Goal: Transaction & Acquisition: Purchase product/service

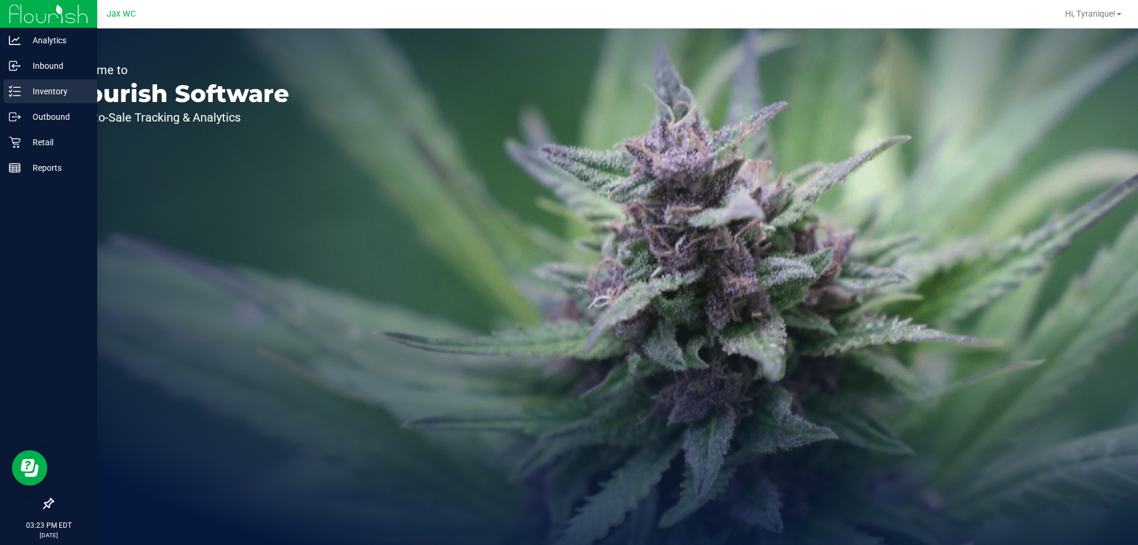
click at [55, 91] on p "Inventory" at bounding box center [56, 91] width 71 height 14
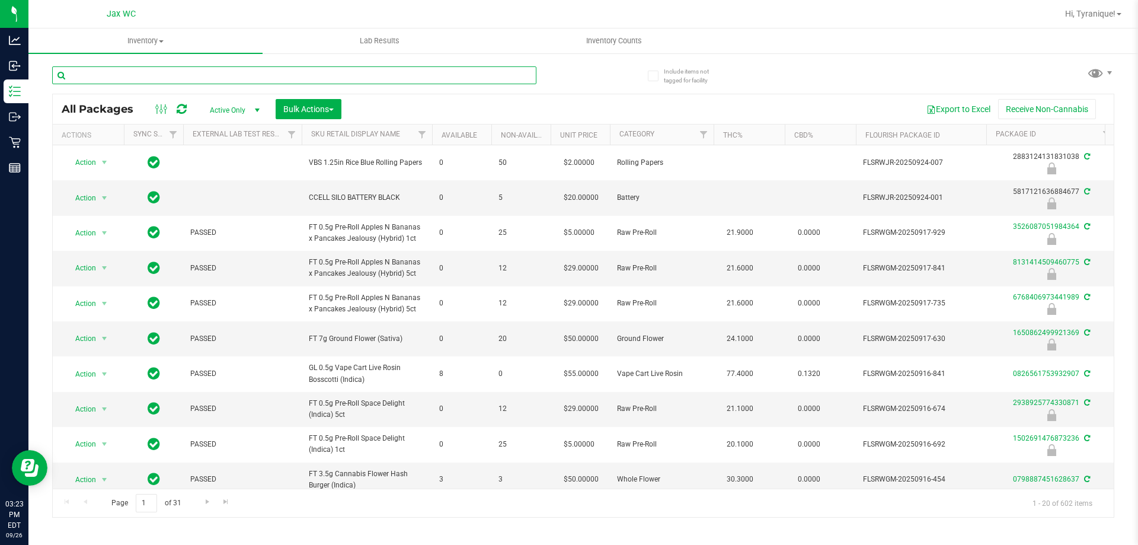
click at [411, 76] on input "text" at bounding box center [294, 75] width 484 height 18
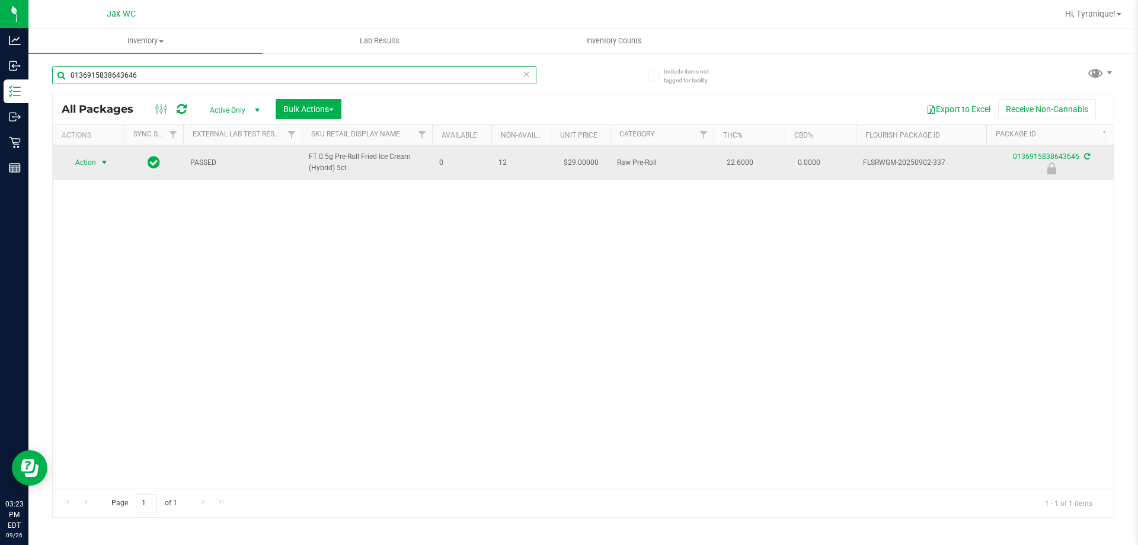
type input "0136915838643646"
click at [94, 155] on span "Action" at bounding box center [81, 162] width 32 height 17
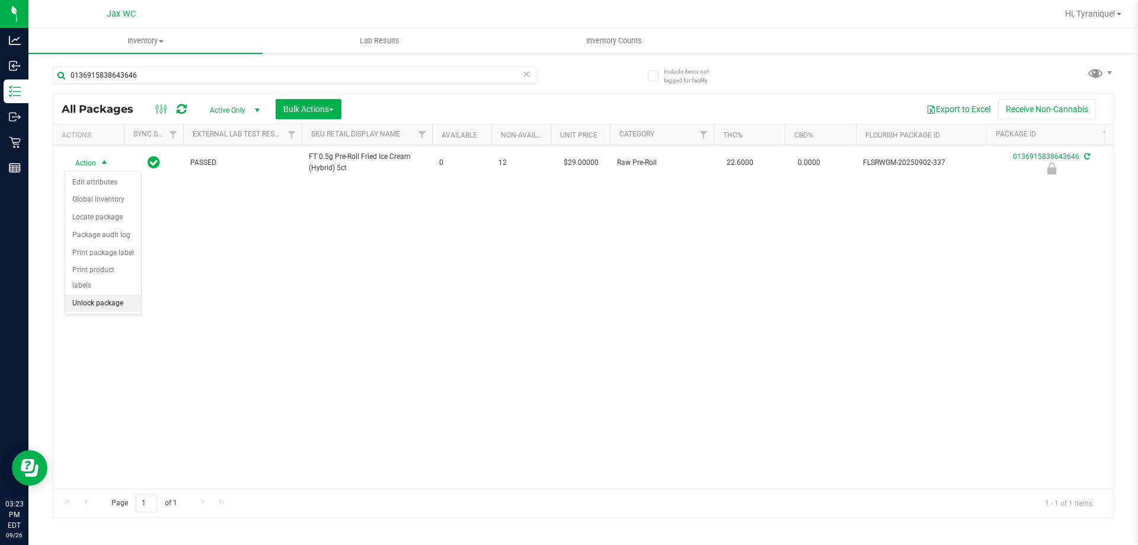
click at [103, 295] on li "Unlock package" at bounding box center [103, 304] width 76 height 18
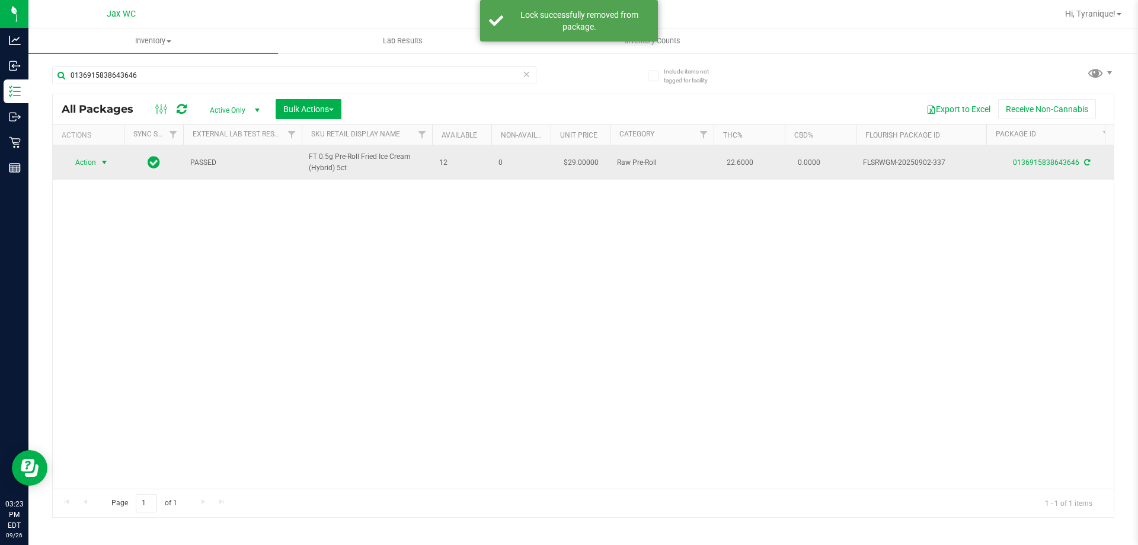
click at [88, 158] on span "Action" at bounding box center [81, 162] width 32 height 17
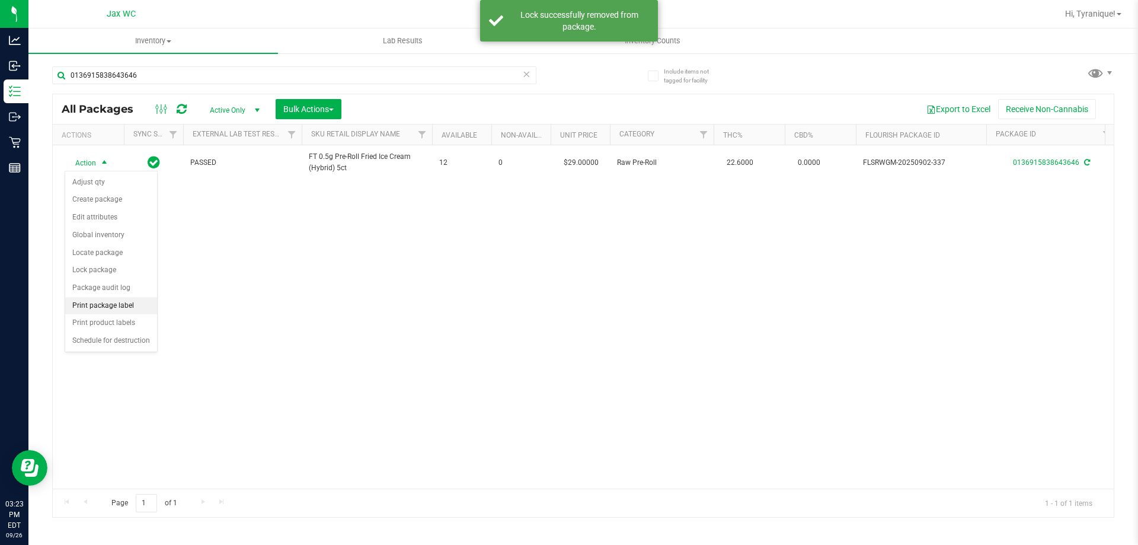
click at [103, 306] on li "Print package label" at bounding box center [111, 306] width 92 height 18
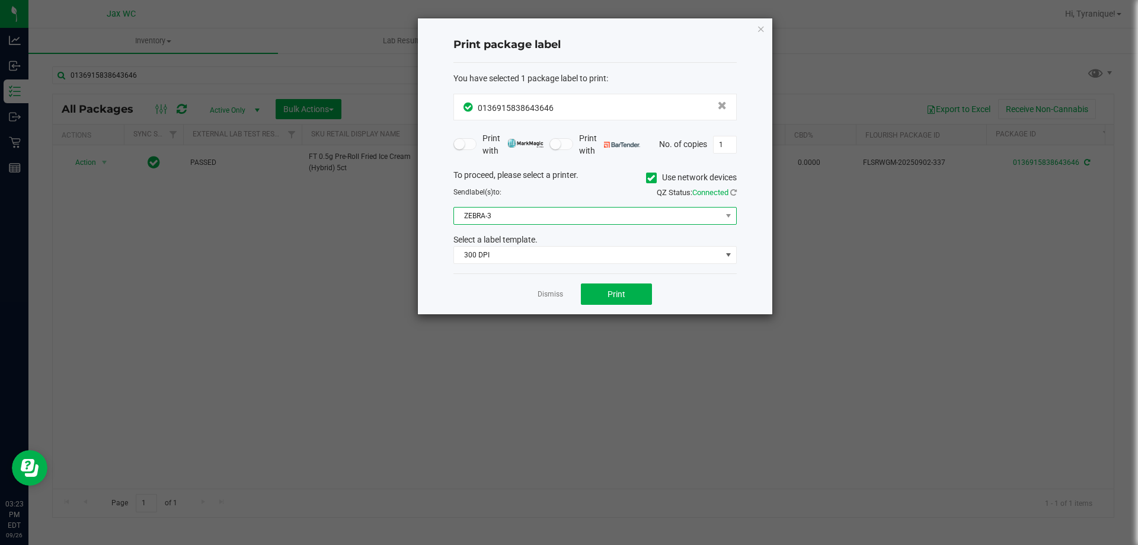
click at [564, 221] on span "ZEBRA-3" at bounding box center [587, 215] width 267 height 17
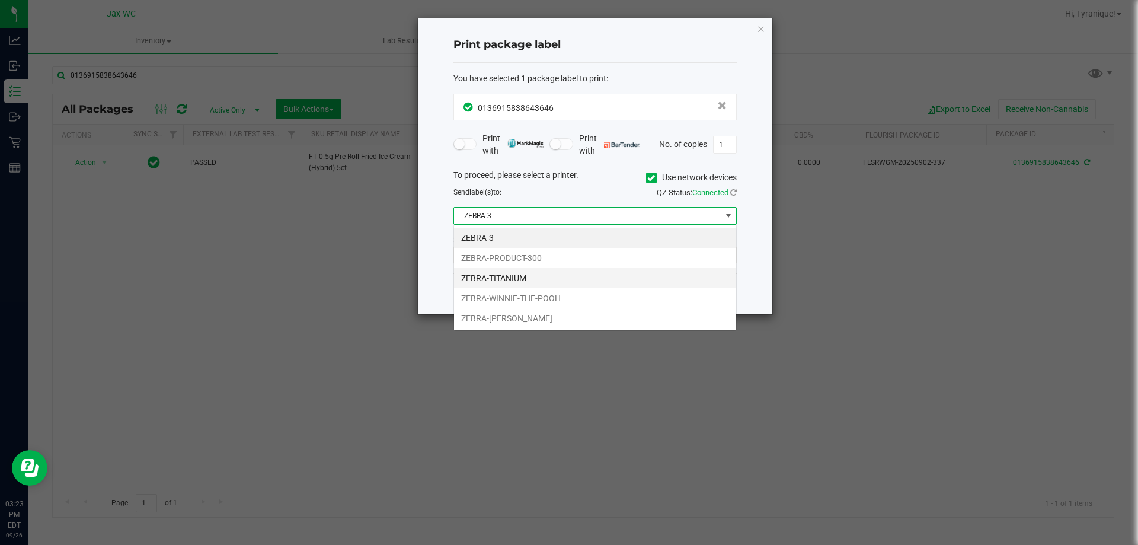
scroll to position [18, 283]
click at [535, 282] on li "ZEBRA-TITANIUM" at bounding box center [595, 278] width 282 height 20
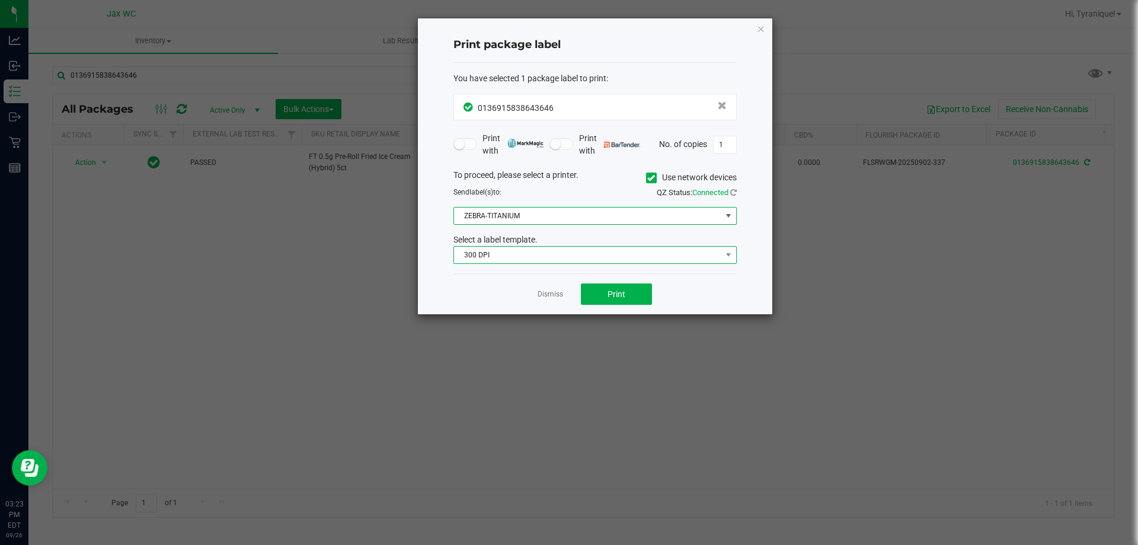
click at [516, 261] on span "300 DPI" at bounding box center [587, 255] width 267 height 17
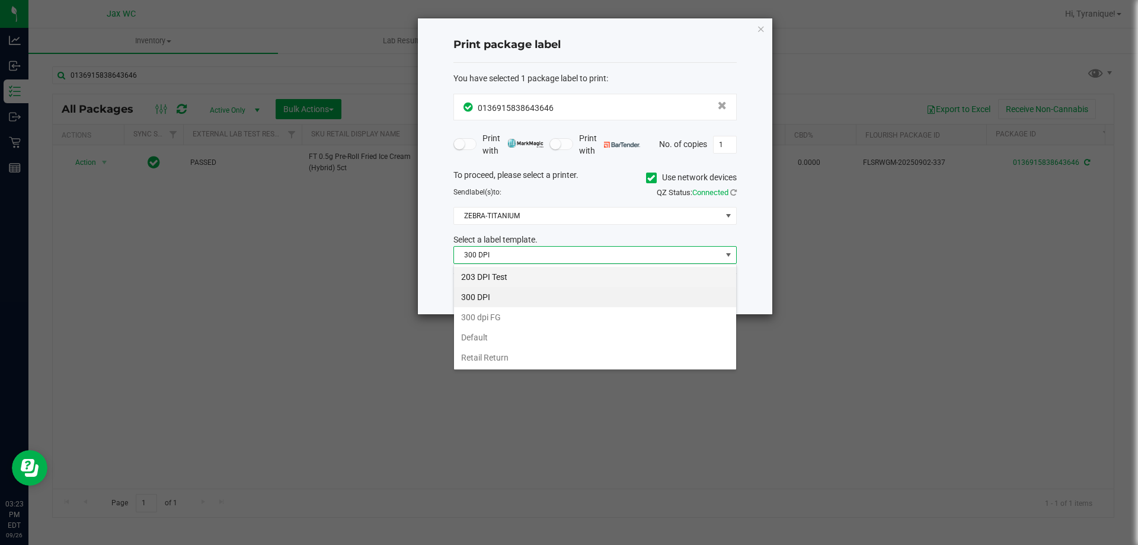
click at [512, 268] on li "203 DPI Test" at bounding box center [595, 277] width 282 height 20
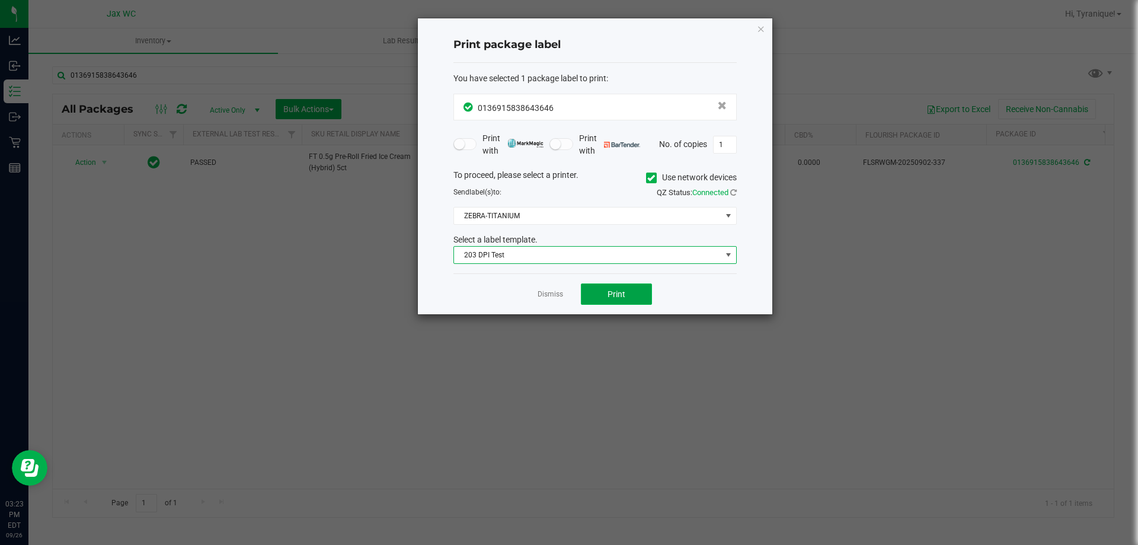
click at [612, 289] on span "Print" at bounding box center [616, 293] width 18 height 9
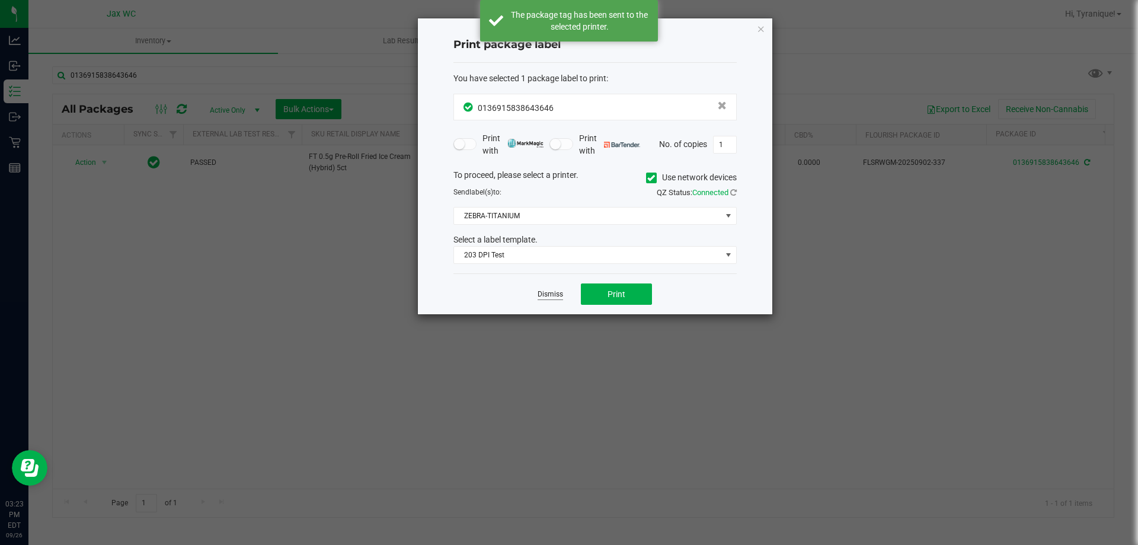
click at [546, 292] on link "Dismiss" at bounding box center [550, 294] width 25 height 10
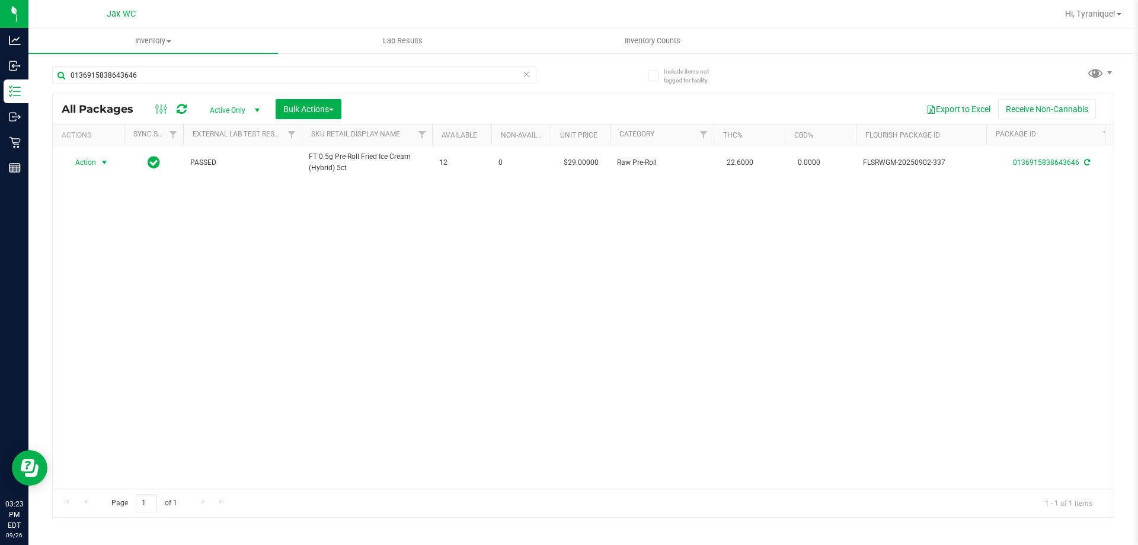
click at [556, 338] on div "Action Action Adjust qty Create package Edit attributes Global inventory Locate…" at bounding box center [583, 316] width 1061 height 343
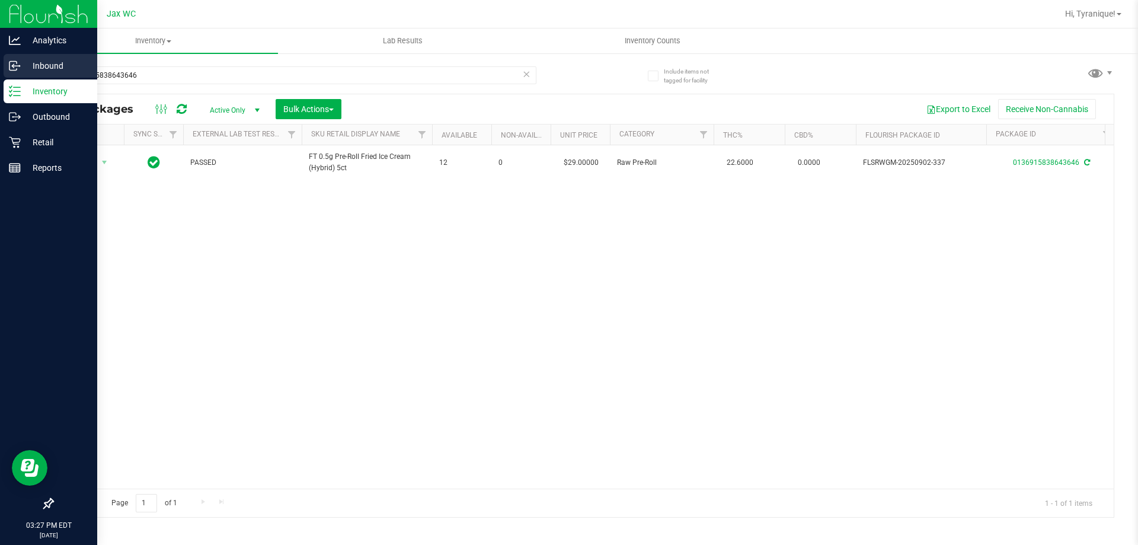
click at [59, 60] on p "Inbound" at bounding box center [56, 66] width 71 height 14
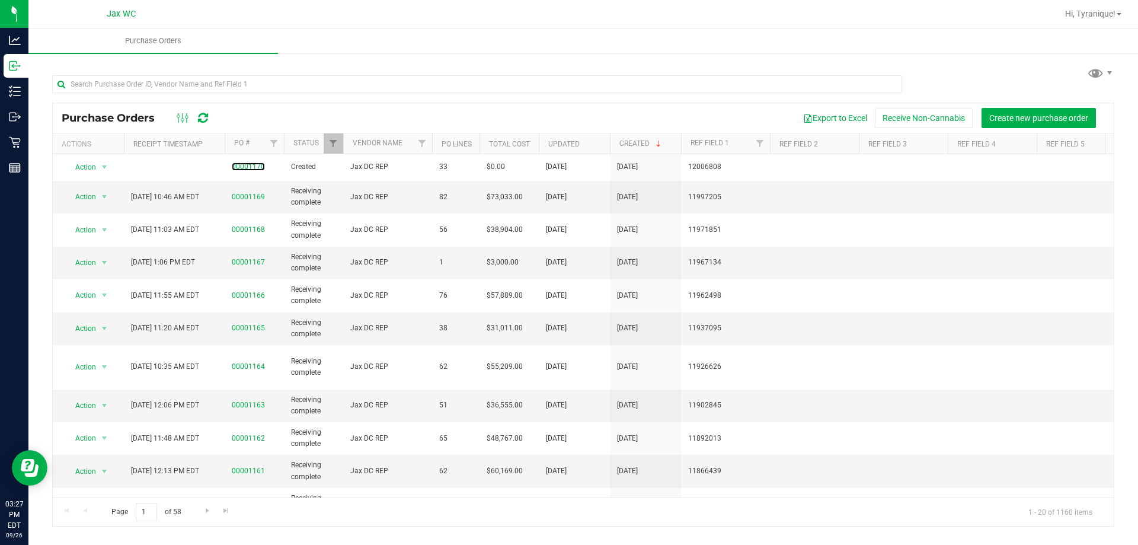
click at [245, 170] on link "00001170" at bounding box center [248, 166] width 33 height 8
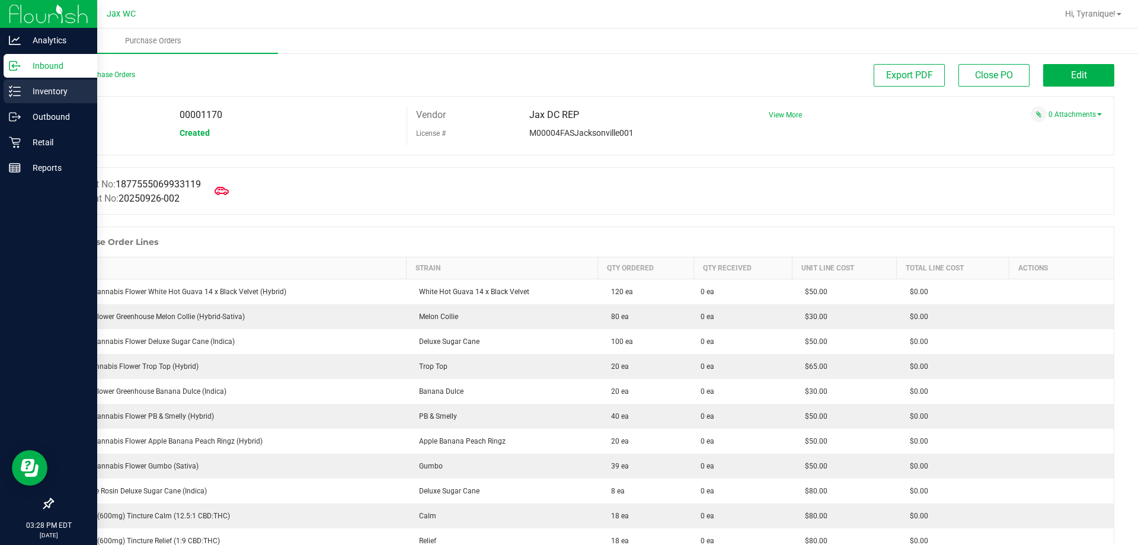
click at [7, 89] on div "Inventory" at bounding box center [51, 91] width 94 height 24
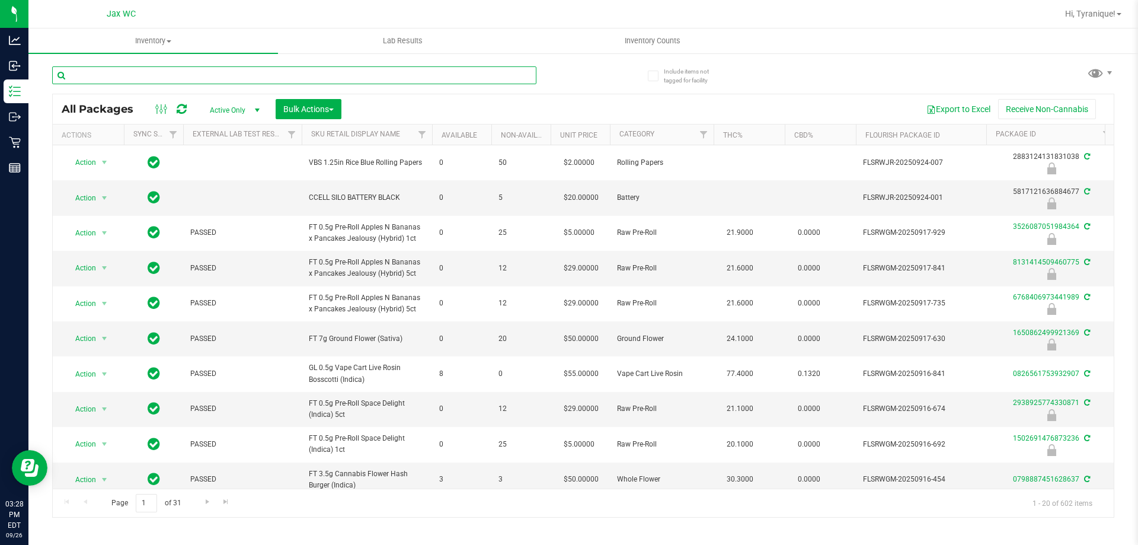
click at [354, 73] on input "text" at bounding box center [294, 75] width 484 height 18
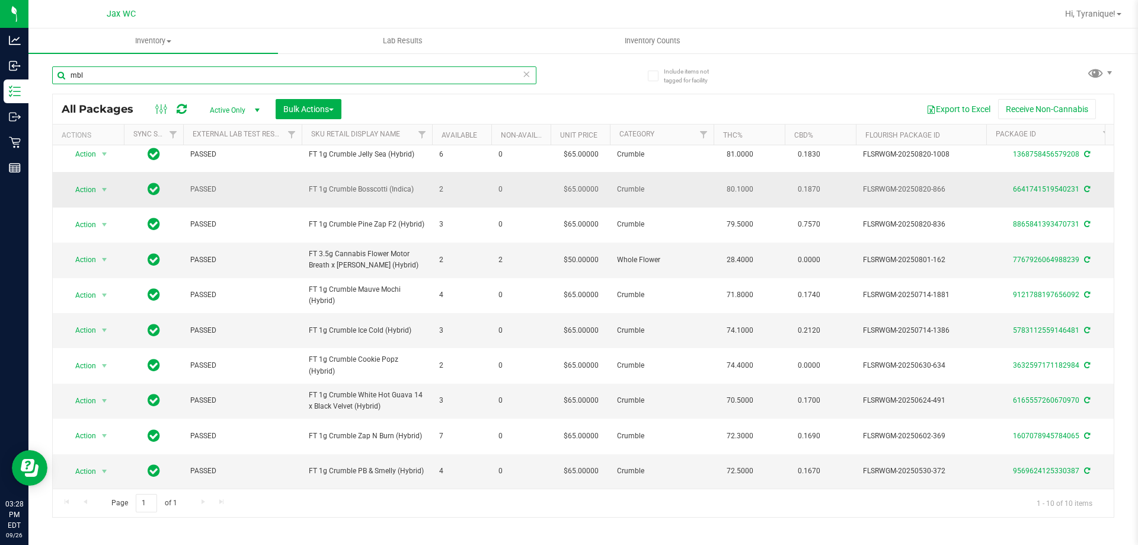
scroll to position [17, 0]
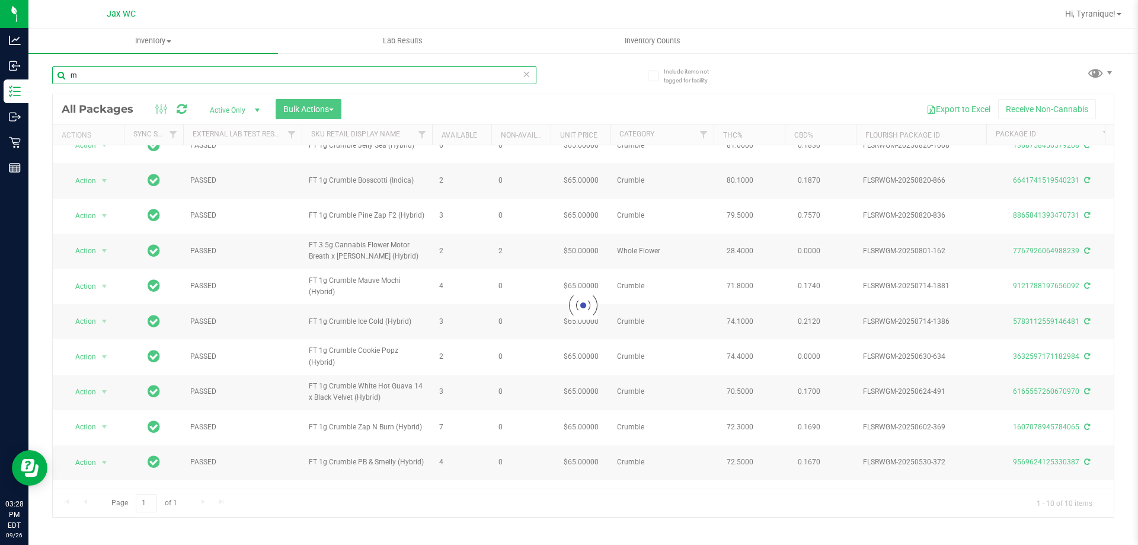
type input "m"
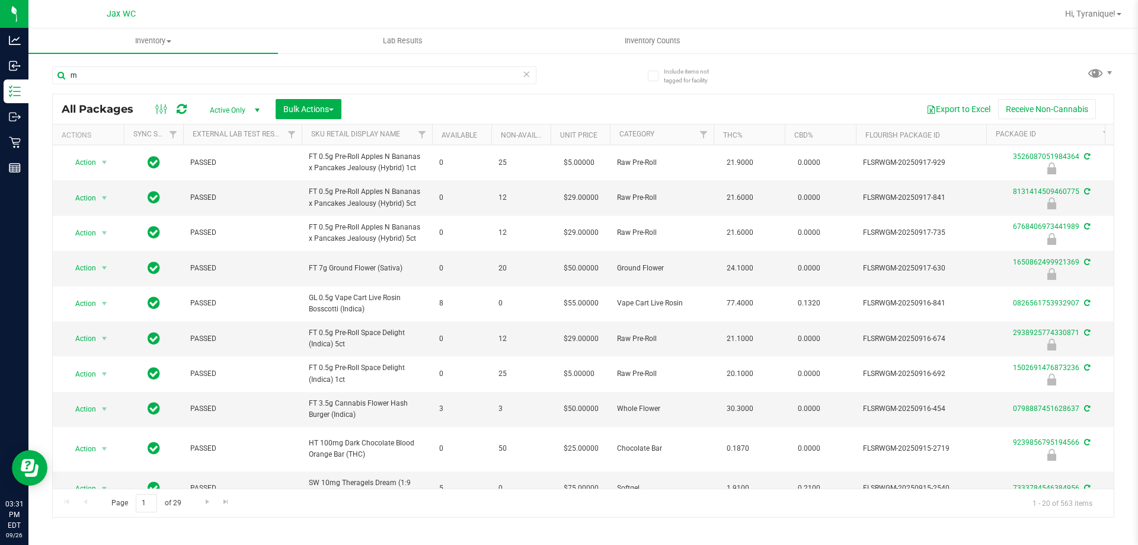
click at [528, 71] on icon at bounding box center [526, 73] width 8 height 14
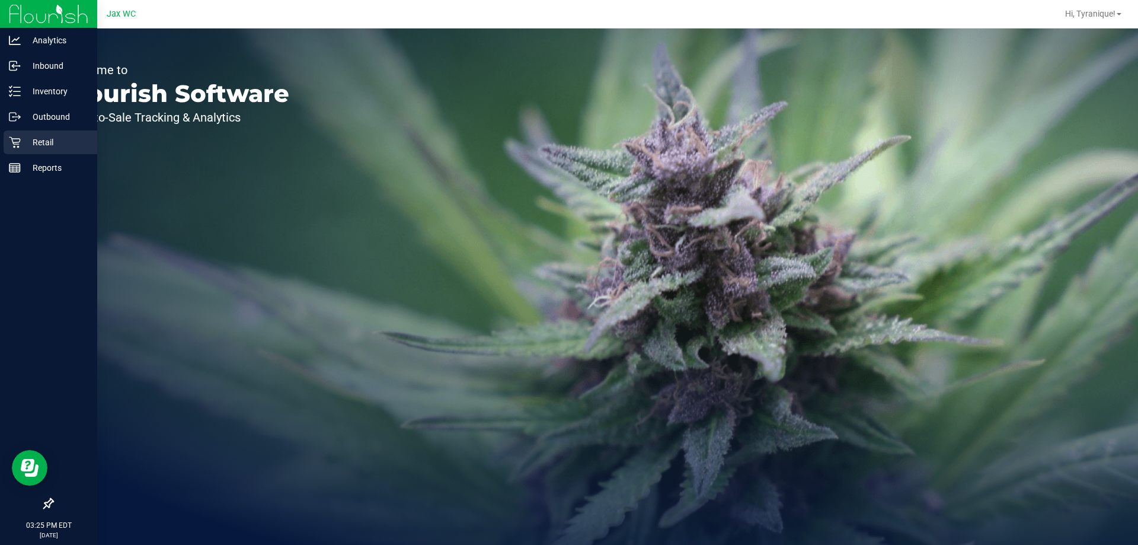
click at [15, 140] on icon at bounding box center [15, 142] width 12 height 12
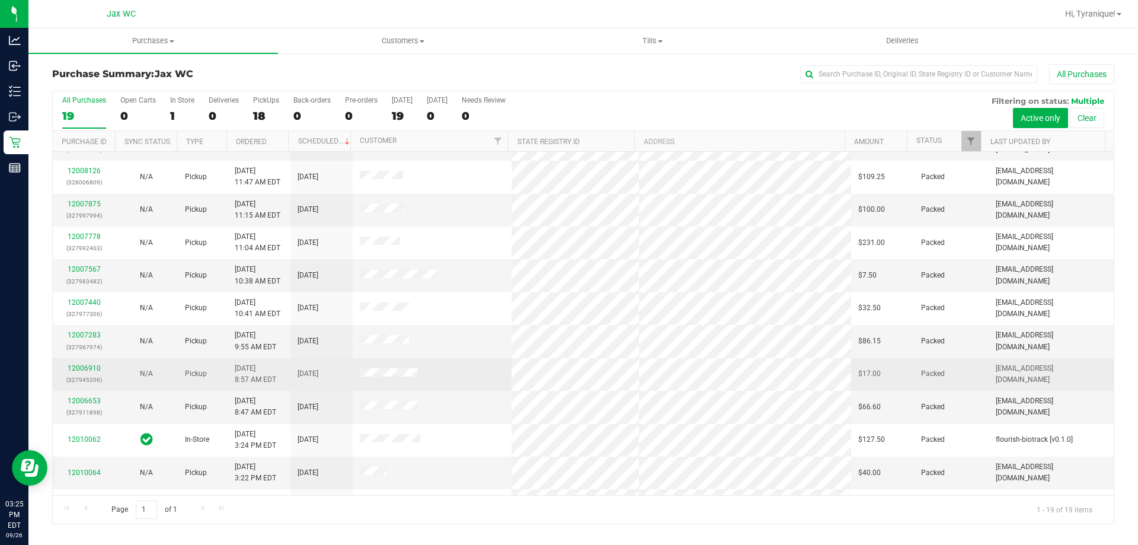
scroll to position [280, 0]
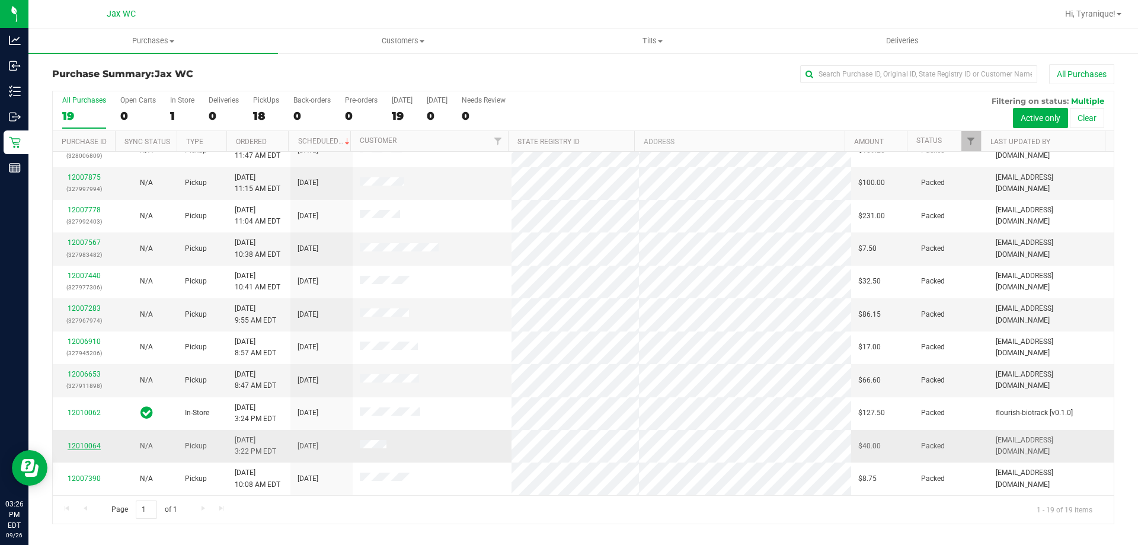
click at [90, 448] on link "12010064" at bounding box center [84, 446] width 33 height 8
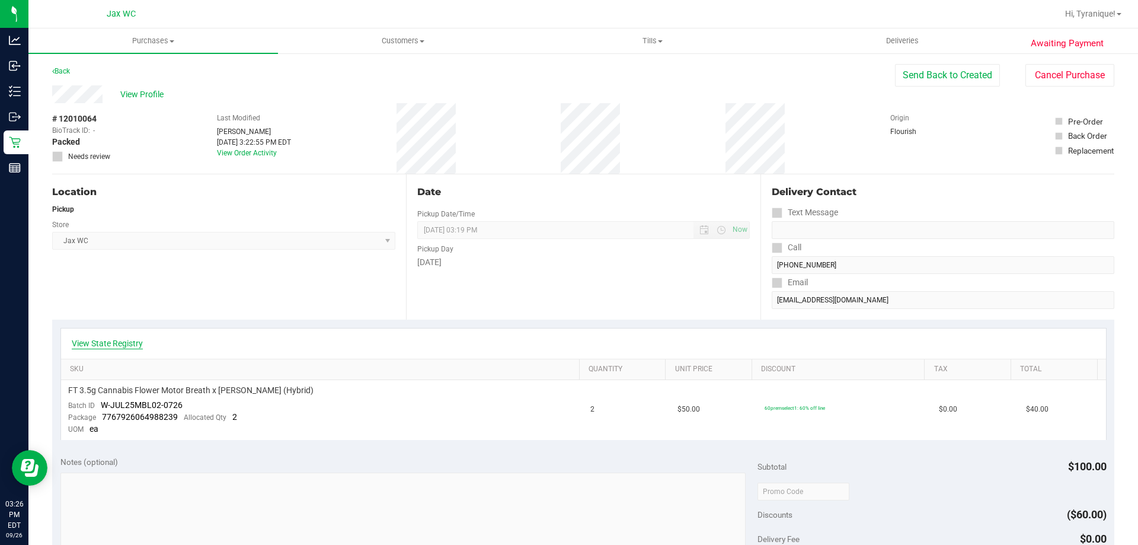
click at [101, 347] on link "View State Registry" at bounding box center [107, 343] width 71 height 12
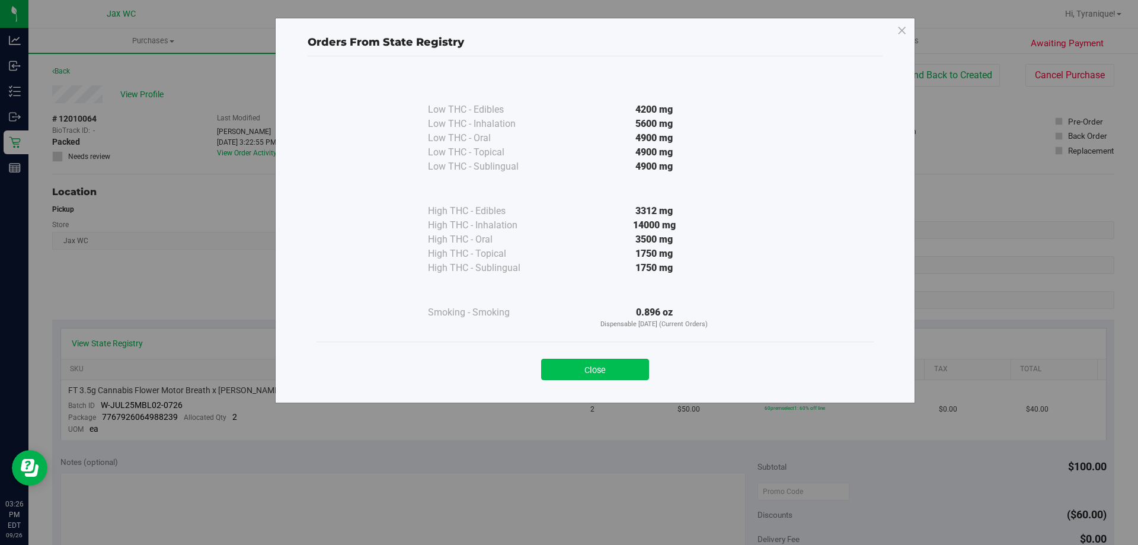
drag, startPoint x: 606, startPoint y: 353, endPoint x: 609, endPoint y: 360, distance: 7.7
click at [609, 360] on div "Close" at bounding box center [594, 366] width 539 height 30
drag, startPoint x: 610, startPoint y: 364, endPoint x: 665, endPoint y: 299, distance: 84.9
click at [660, 308] on div "Low THC - Edibles 4200 mg Low THC - Inhalation" at bounding box center [595, 223] width 575 height 335
click at [598, 377] on button "Close" at bounding box center [595, 369] width 108 height 21
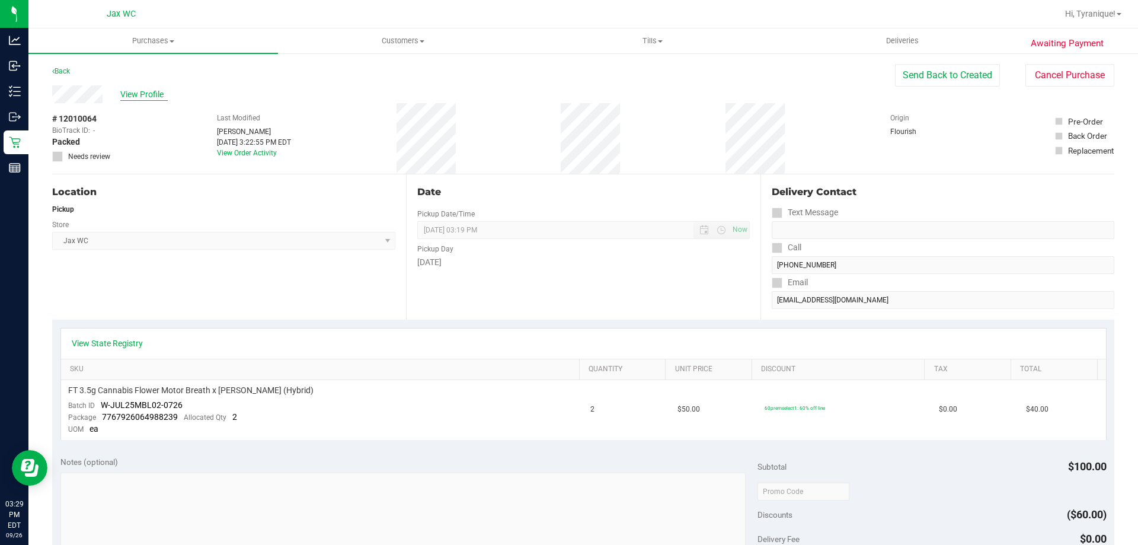
click at [122, 92] on span "View Profile" at bounding box center [143, 94] width 47 height 12
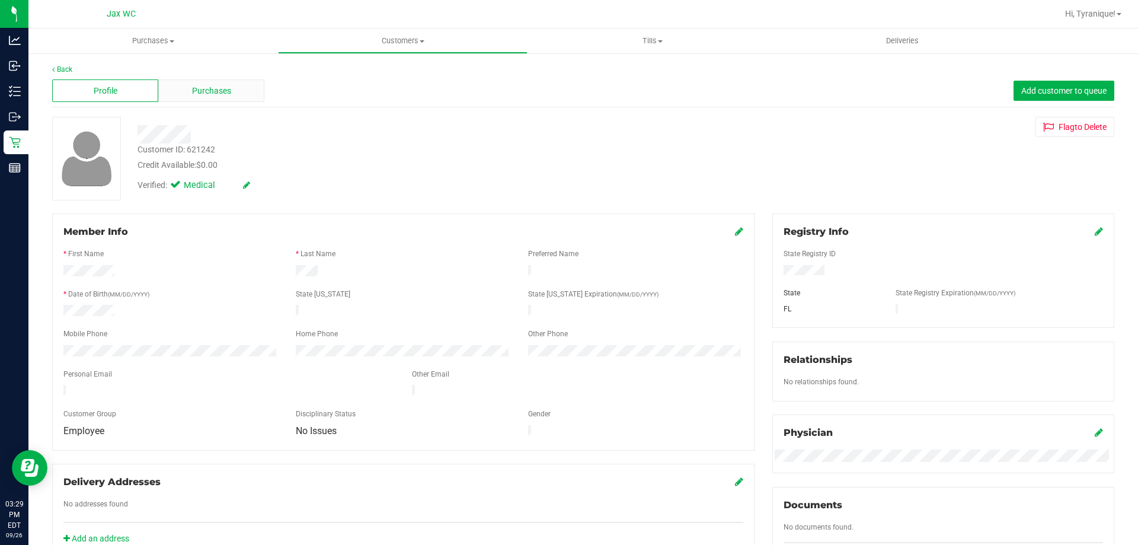
click at [213, 85] on span "Purchases" at bounding box center [211, 91] width 39 height 12
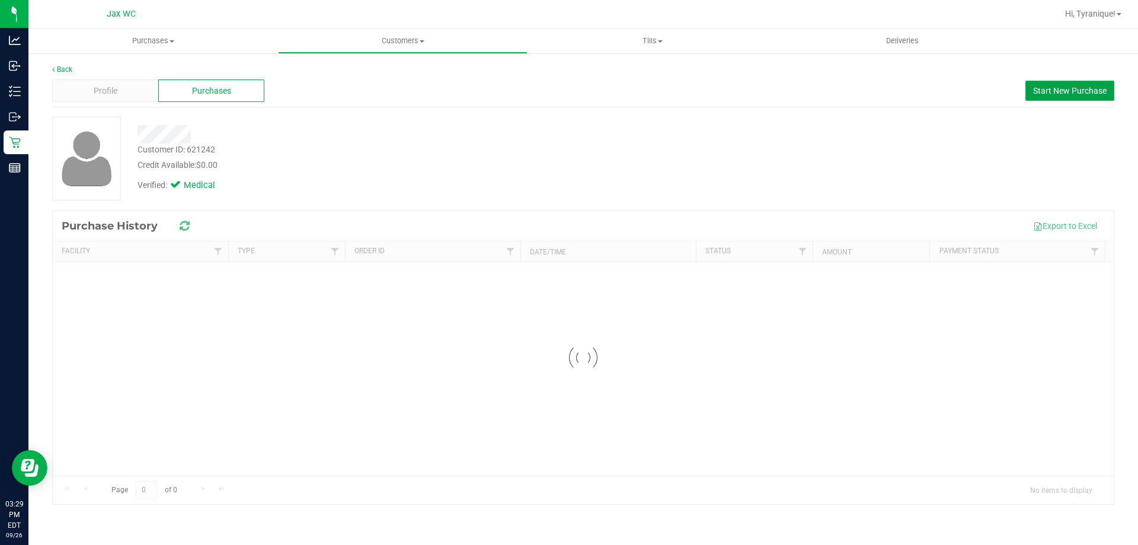
click at [1110, 86] on button "Start New Purchase" at bounding box center [1069, 91] width 89 height 20
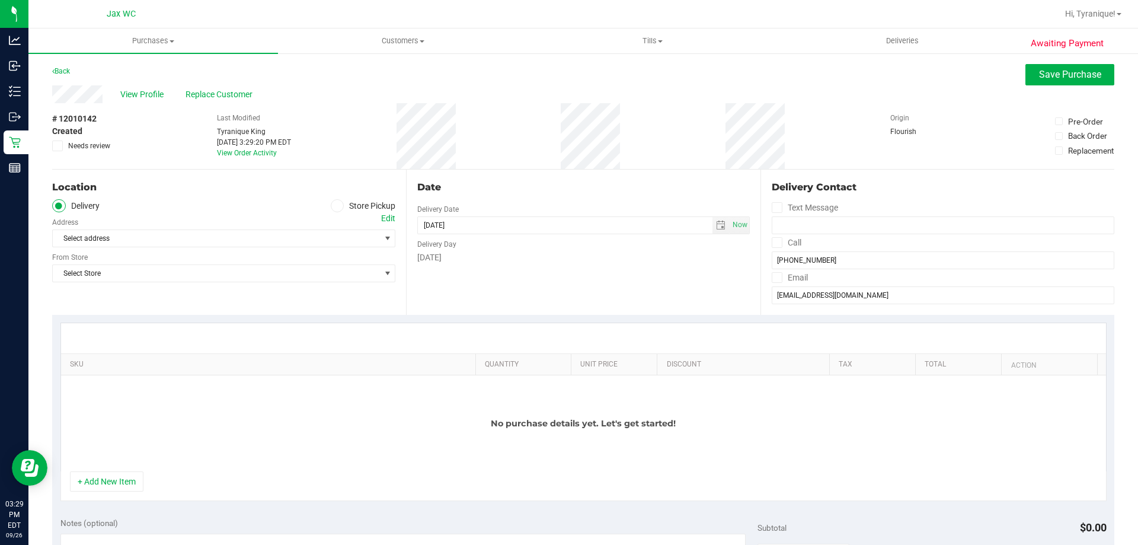
click at [324, 207] on ul "Delivery Store Pickup" at bounding box center [223, 206] width 343 height 14
click at [334, 206] on icon at bounding box center [337, 206] width 7 height 0
click at [0, 0] on input "Store Pickup" at bounding box center [0, 0] width 0 height 0
click at [319, 254] on div "Location Delivery Store Pickup Store Select Store Select Store [PERSON_NAME][GE…" at bounding box center [229, 241] width 354 height 145
click at [316, 241] on span "Select Store" at bounding box center [216, 238] width 327 height 17
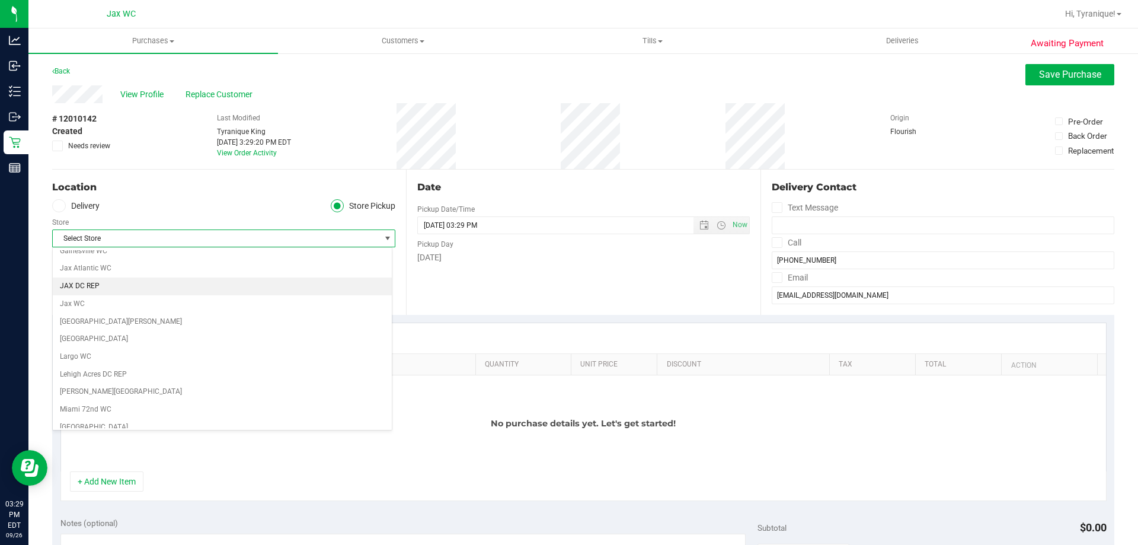
scroll to position [237, 0]
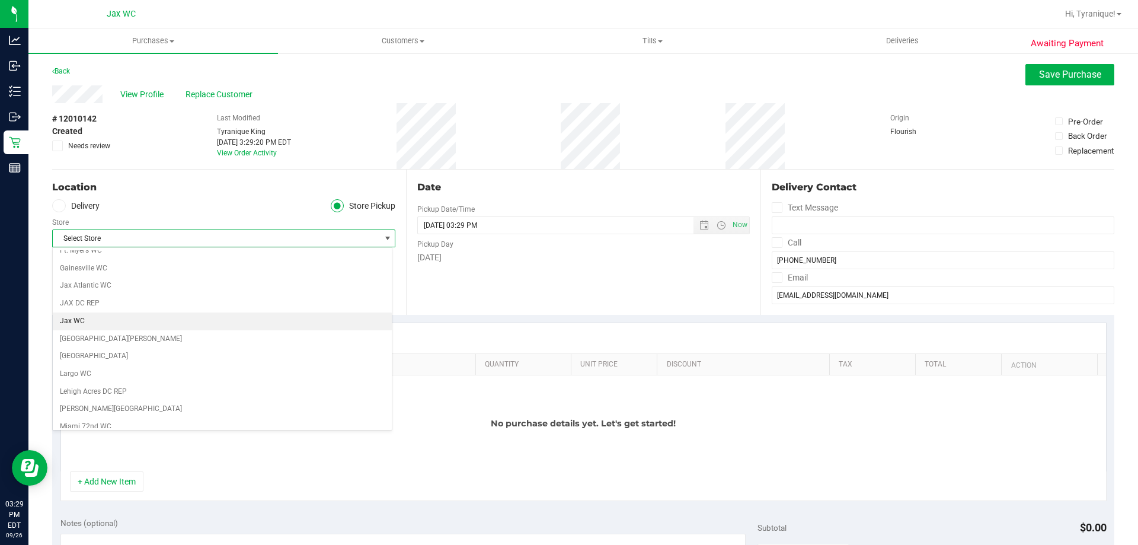
click at [82, 319] on li "Jax WC" at bounding box center [222, 321] width 339 height 18
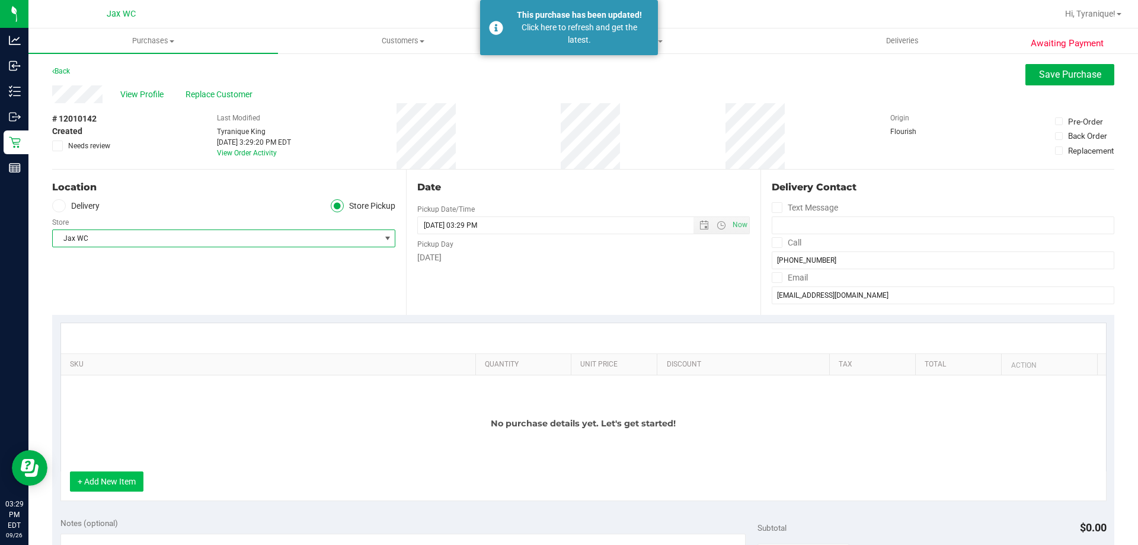
click at [103, 484] on button "+ Add New Item" at bounding box center [106, 481] width 73 height 20
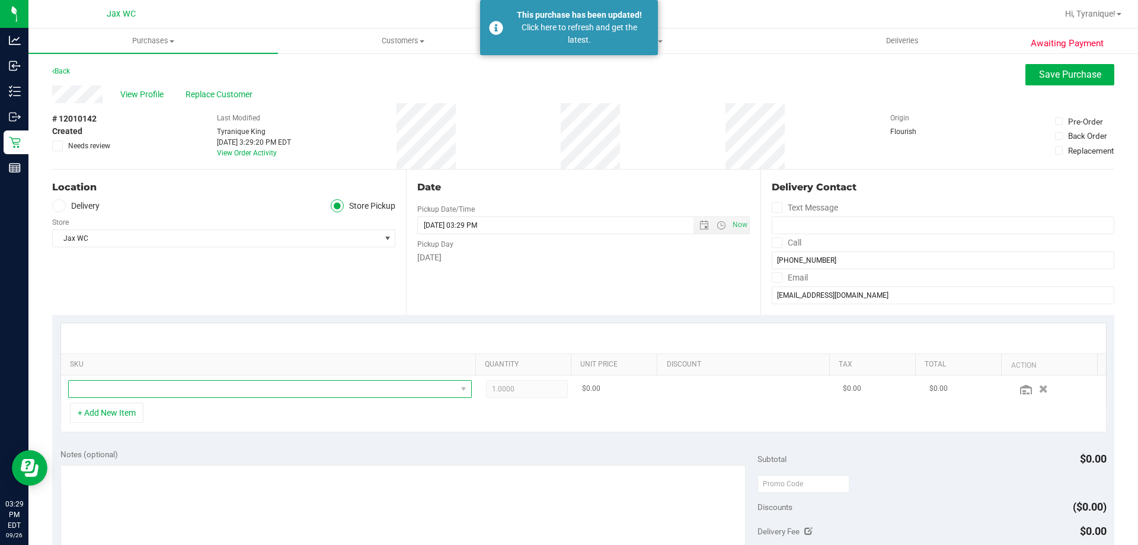
click at [231, 391] on span "NO DATA FOUND" at bounding box center [263, 388] width 388 height 17
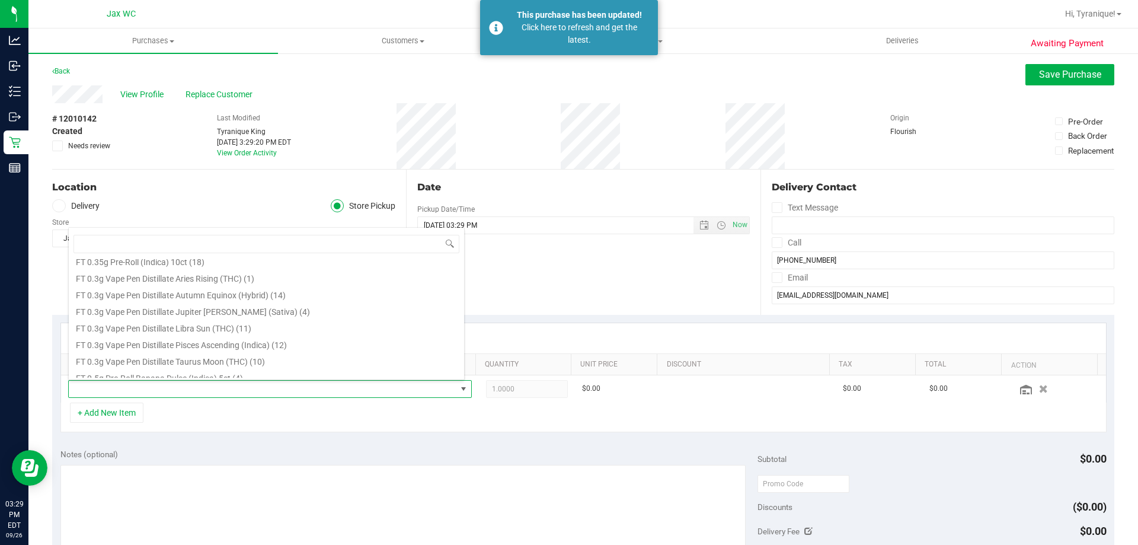
scroll to position [178, 0]
type input "dsc"
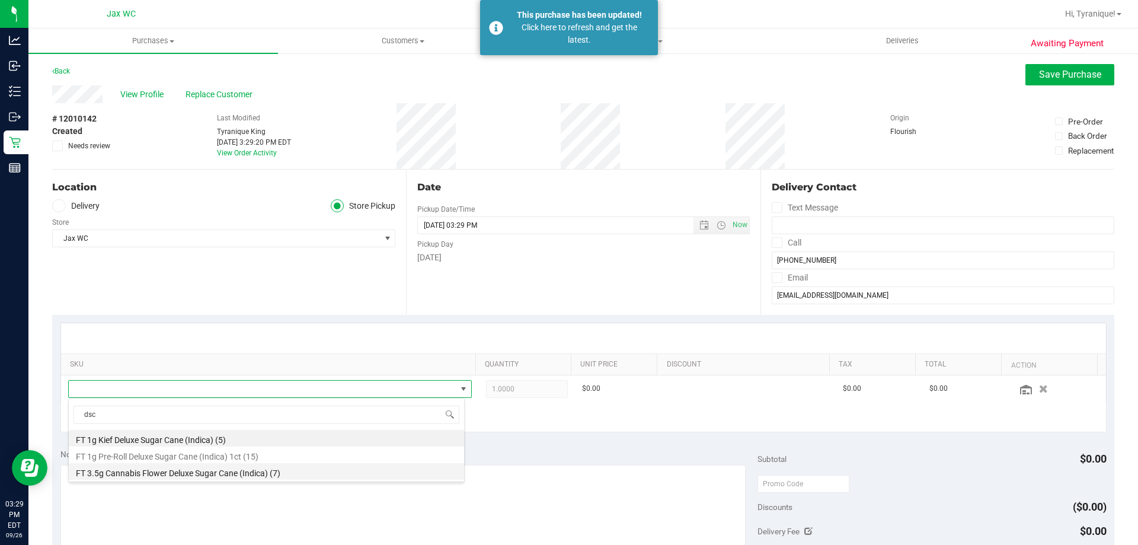
click at [254, 473] on li "FT 3.5g Cannabis Flower Deluxe Sugar Cane (Indica) (7)" at bounding box center [266, 471] width 395 height 17
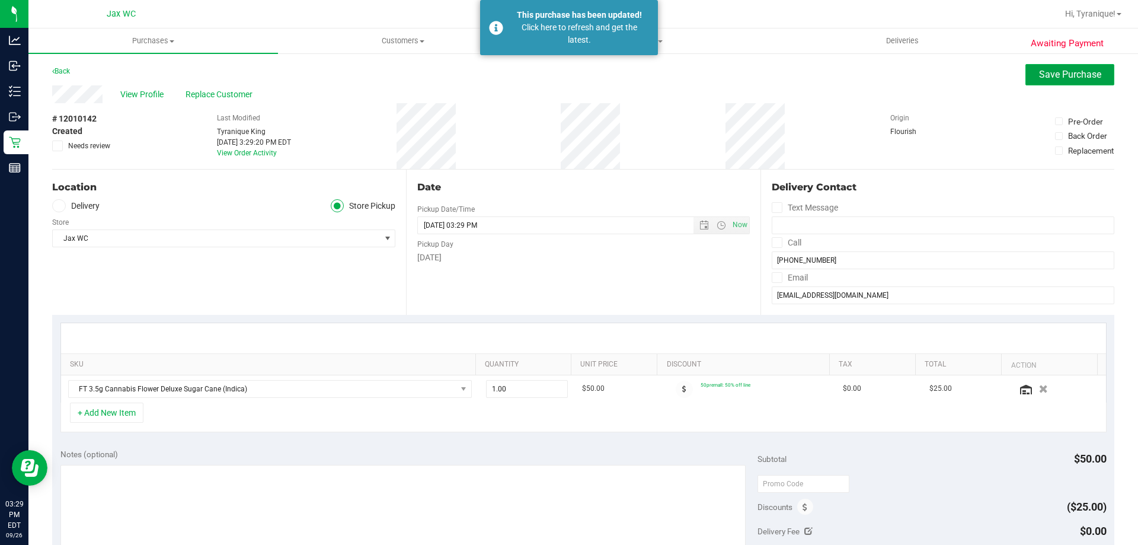
click at [1048, 71] on span "Save Purchase" at bounding box center [1070, 74] width 62 height 11
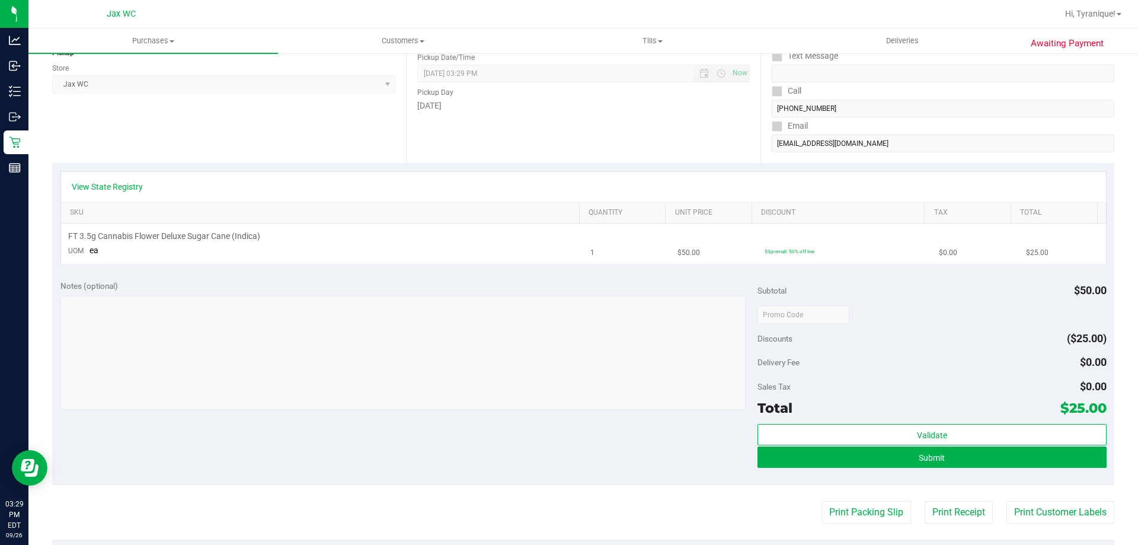
scroll to position [178, 0]
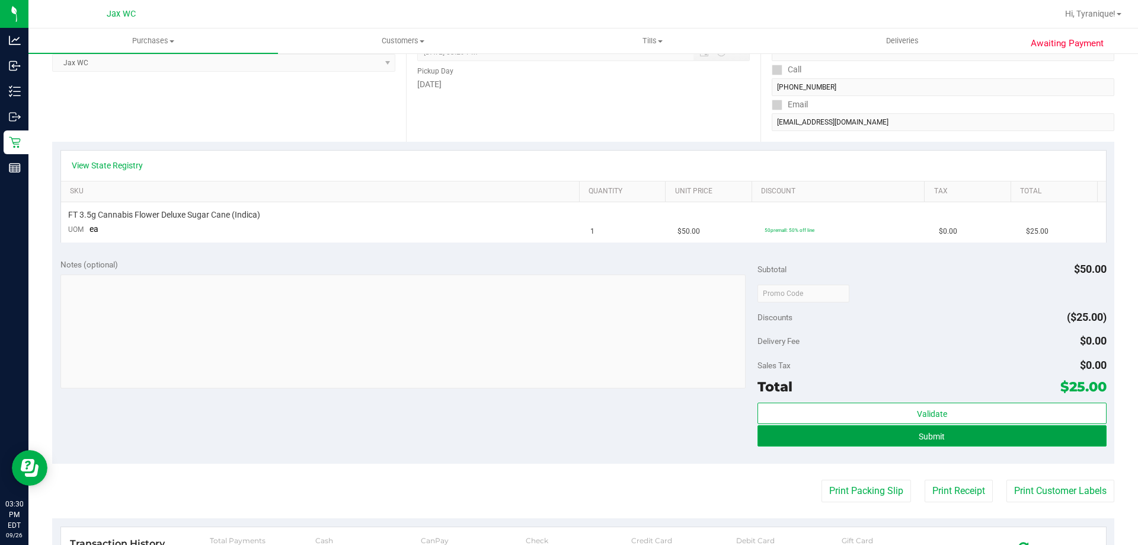
click at [1069, 433] on button "Submit" at bounding box center [931, 435] width 348 height 21
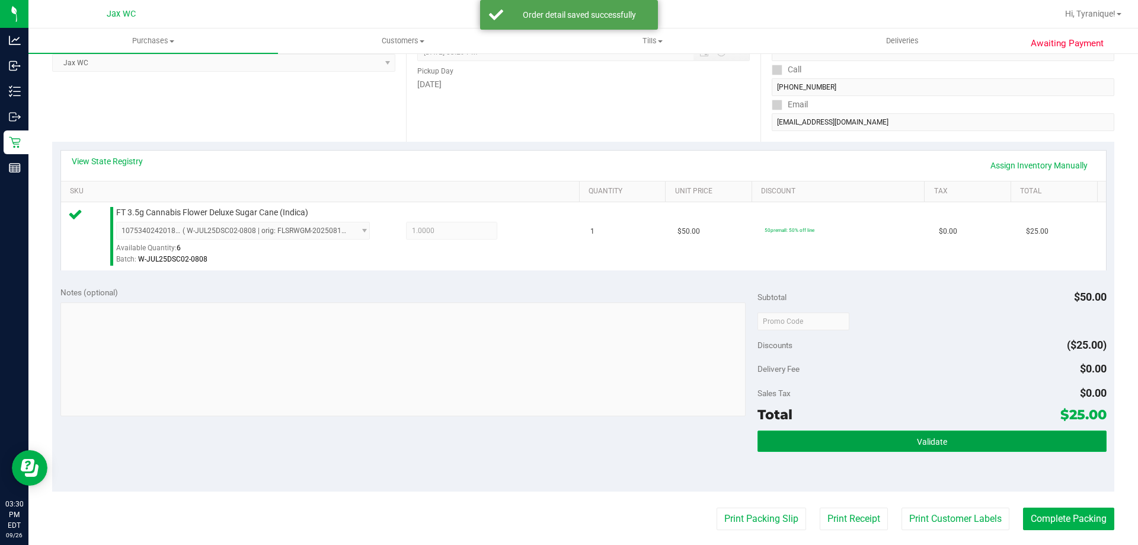
click at [917, 443] on span "Validate" at bounding box center [932, 441] width 30 height 9
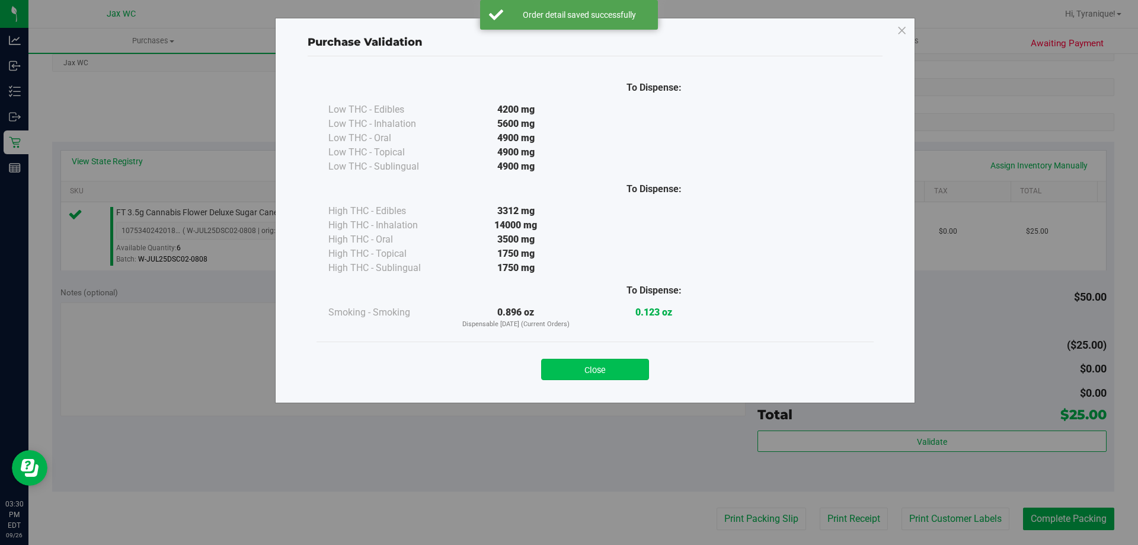
click at [602, 376] on button "Close" at bounding box center [595, 369] width 108 height 21
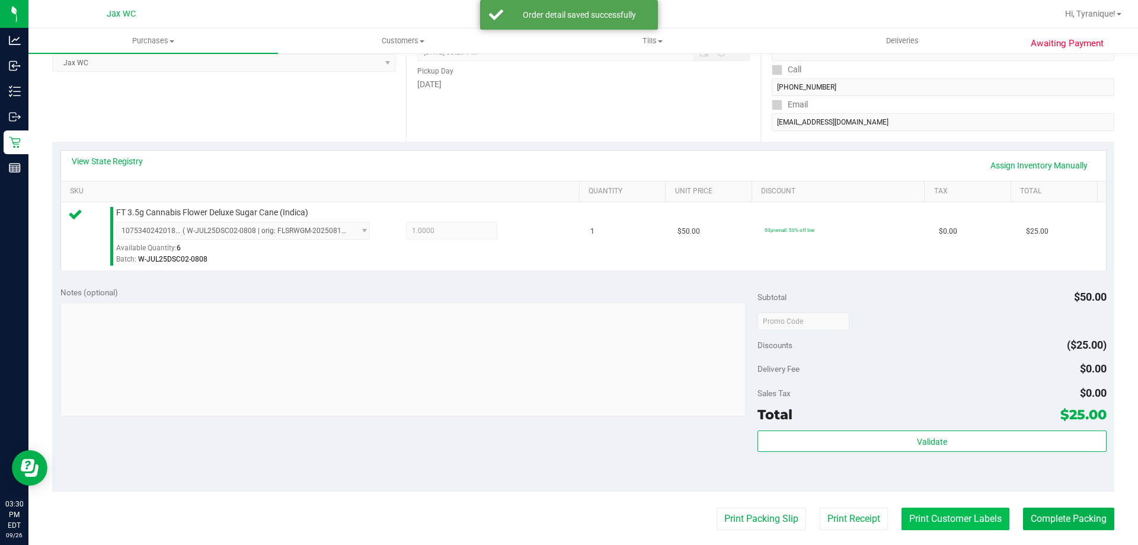
click at [942, 527] on button "Print Customer Labels" at bounding box center [955, 518] width 108 height 23
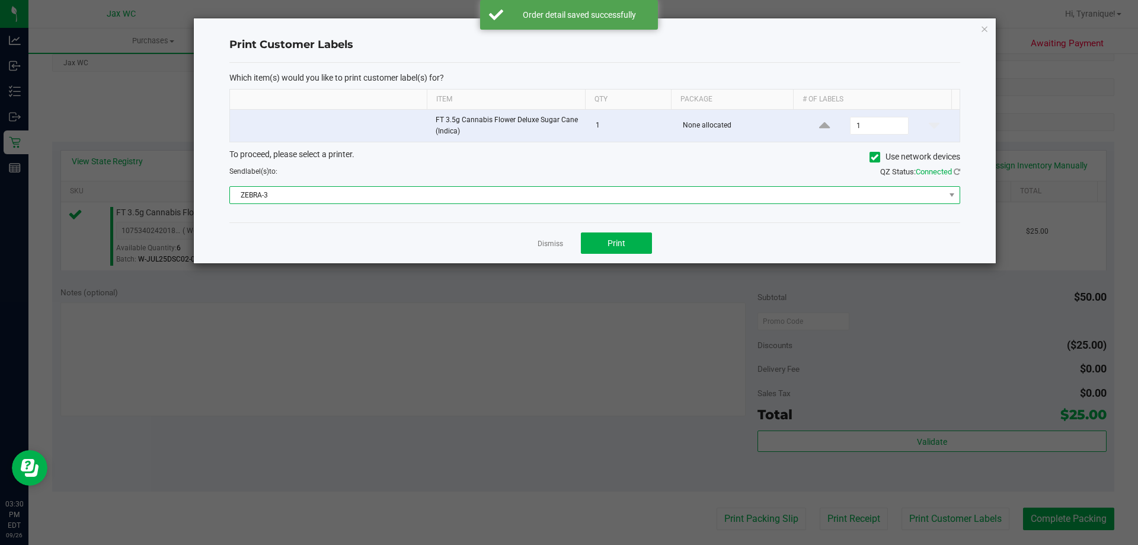
click at [493, 190] on span "ZEBRA-3" at bounding box center [587, 195] width 715 height 17
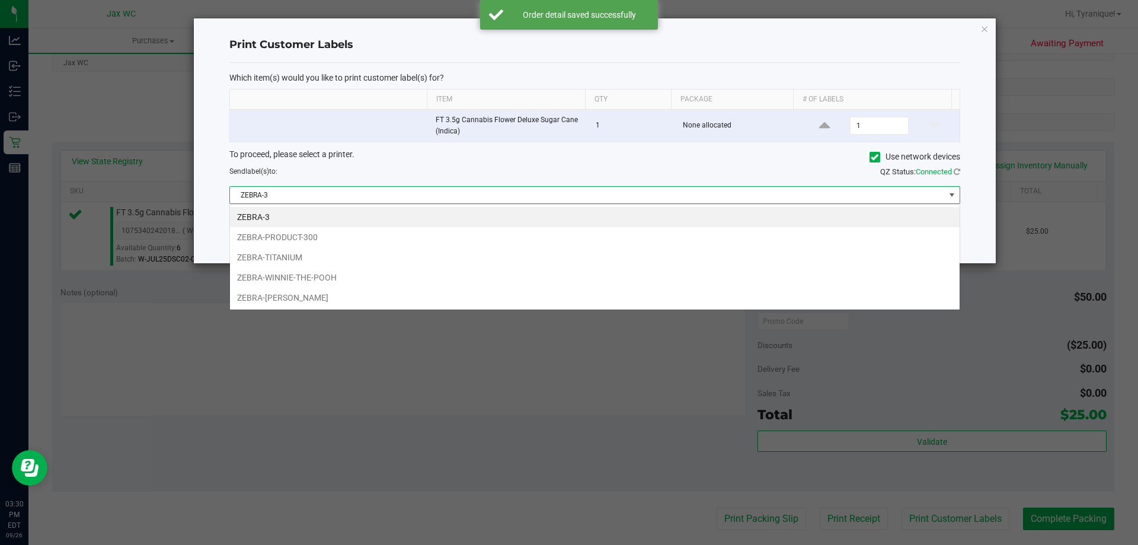
scroll to position [18, 730]
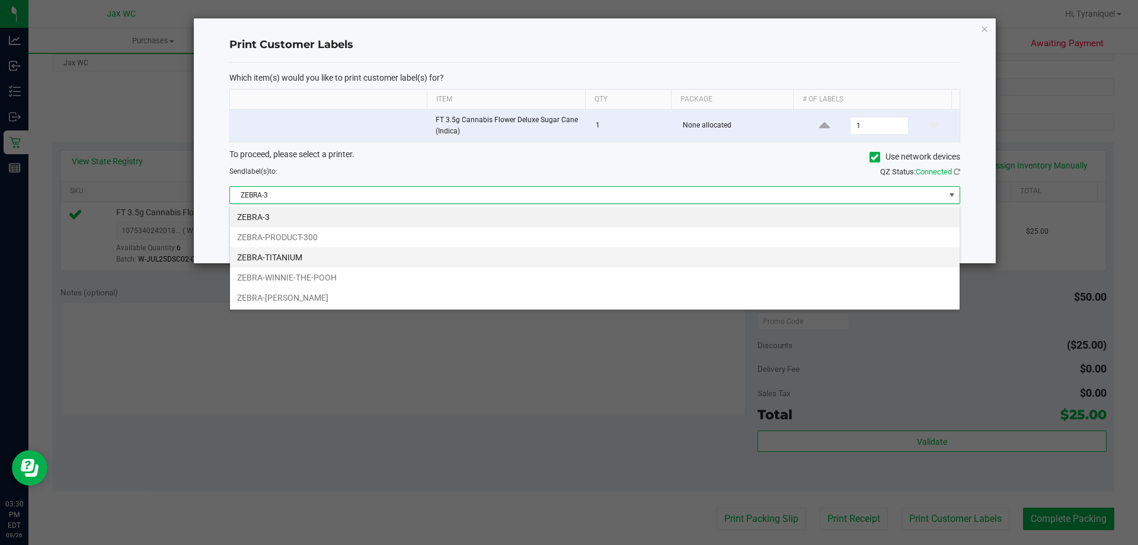
click at [247, 254] on li "ZEBRA-TITANIUM" at bounding box center [595, 257] width 730 height 20
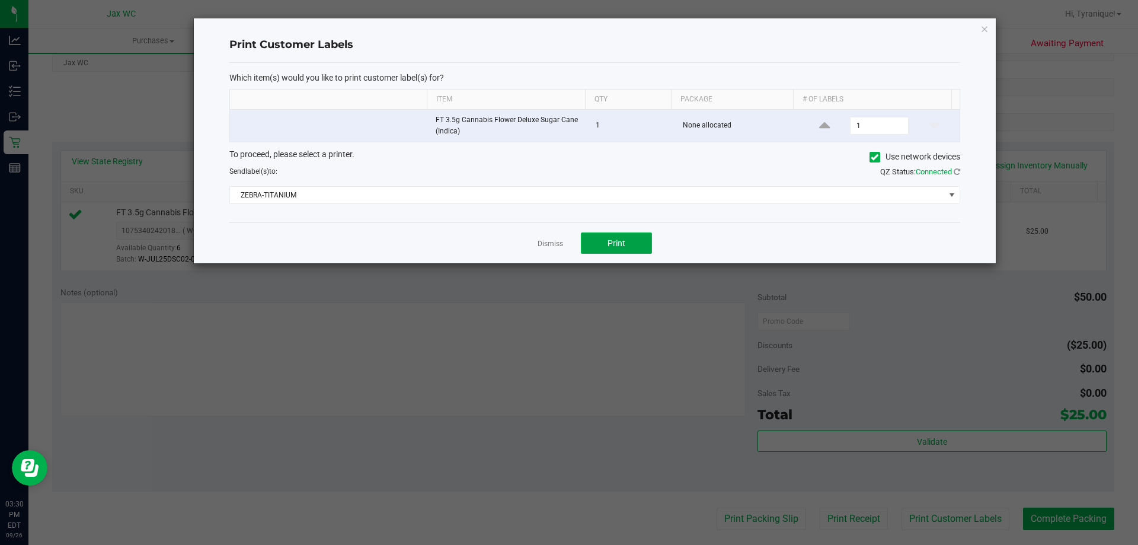
click at [635, 241] on button "Print" at bounding box center [616, 242] width 71 height 21
click at [551, 244] on link "Dismiss" at bounding box center [550, 244] width 25 height 10
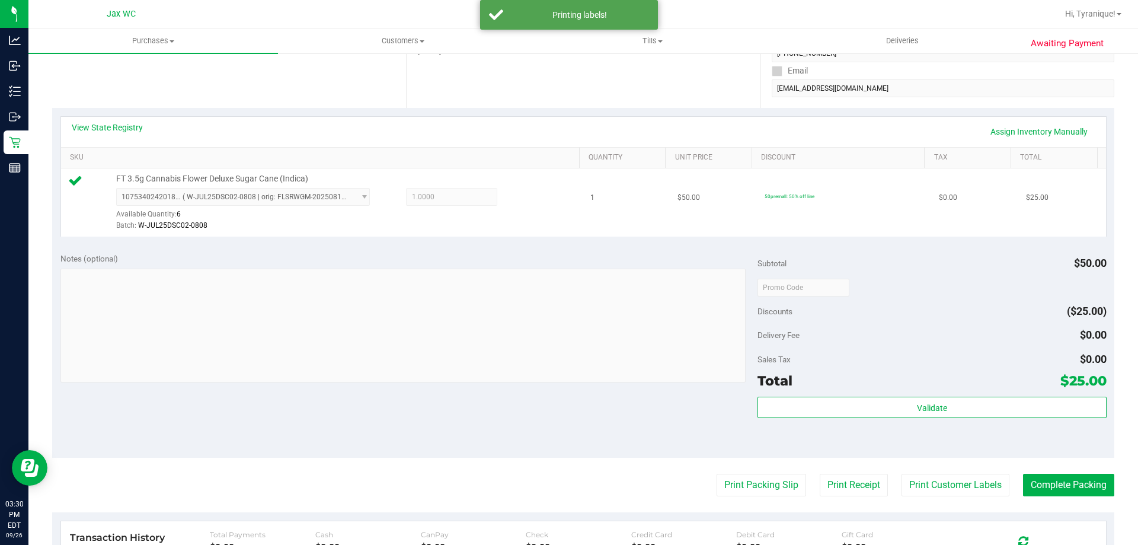
scroll to position [237, 0]
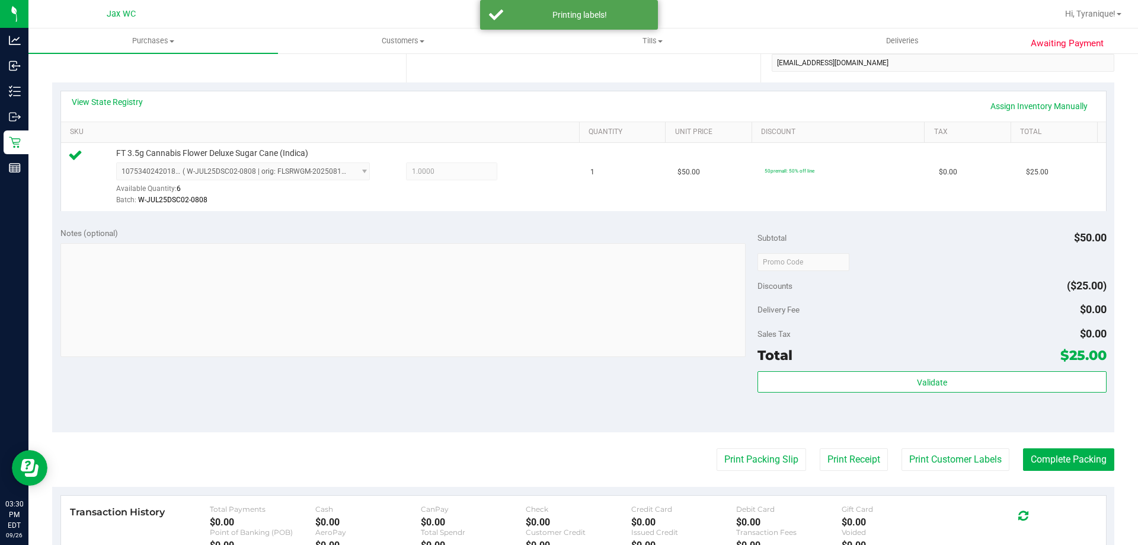
click at [937, 366] on div "Subtotal $50.00 Discounts ($25.00) Delivery Fee $0.00 Sales Tax $0.00 Total $25…" at bounding box center [931, 325] width 348 height 197
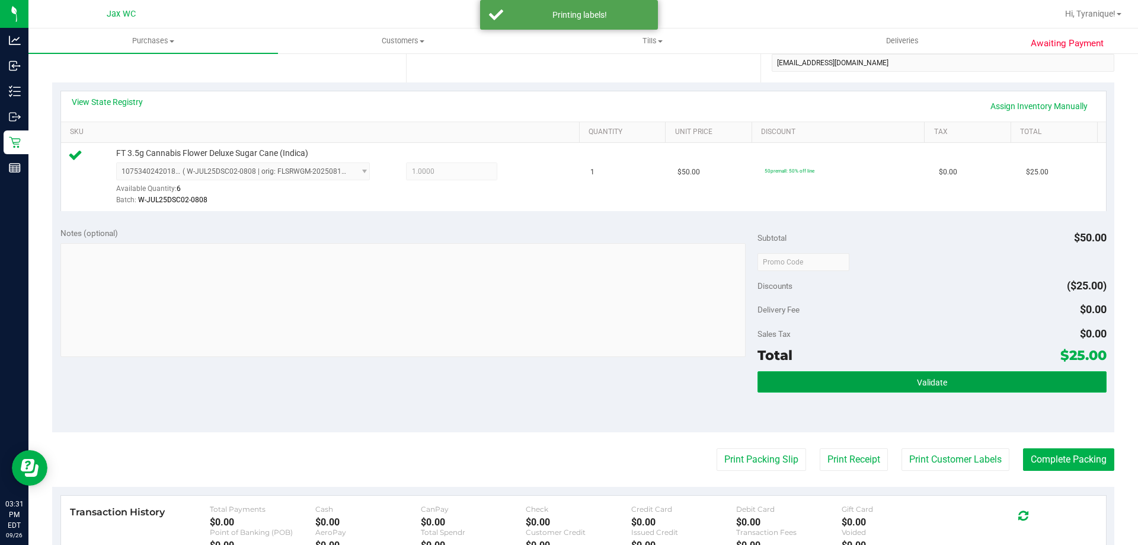
click at [937, 375] on button "Validate" at bounding box center [931, 381] width 348 height 21
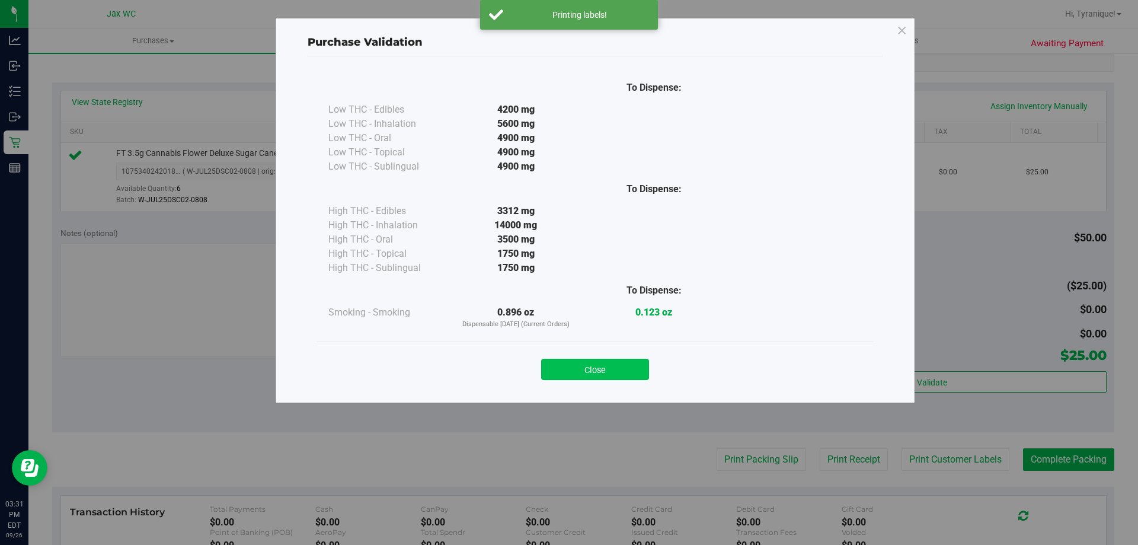
click at [627, 372] on button "Close" at bounding box center [595, 369] width 108 height 21
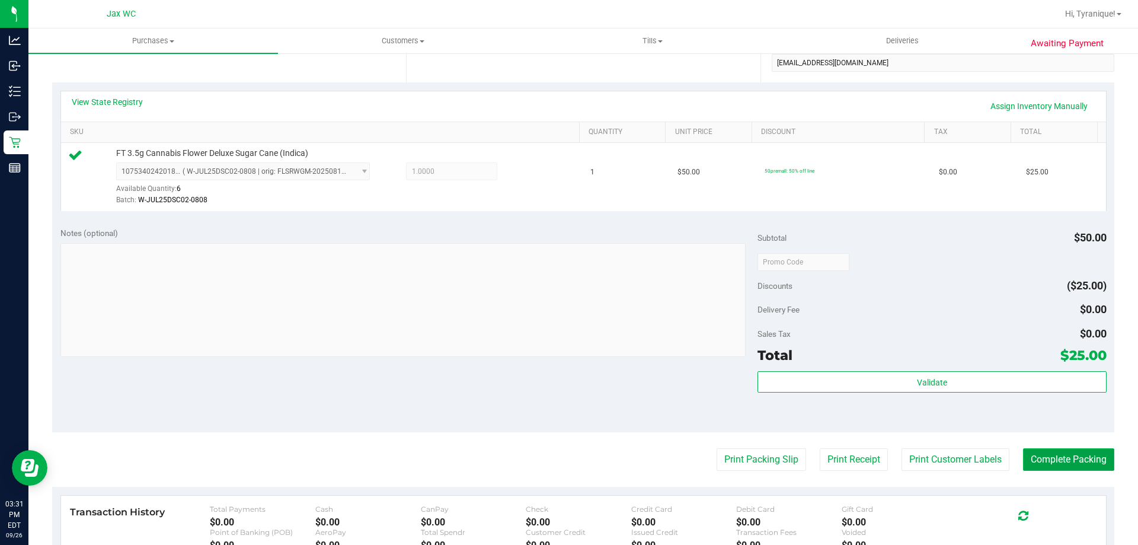
click at [1063, 465] on button "Complete Packing" at bounding box center [1068, 459] width 91 height 23
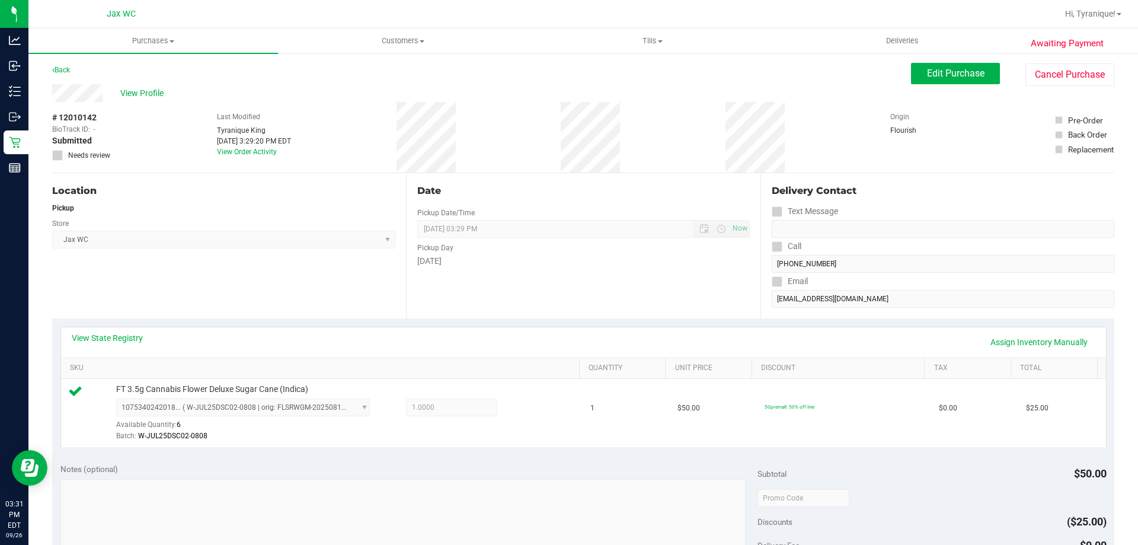
scroll to position [0, 0]
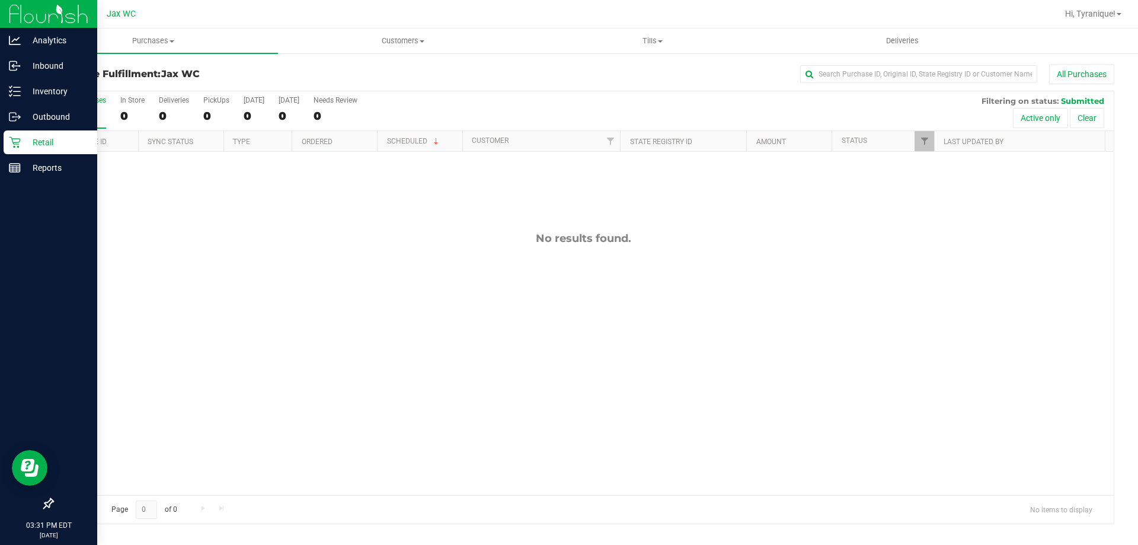
click at [3, 143] on link "Retail" at bounding box center [48, 142] width 97 height 25
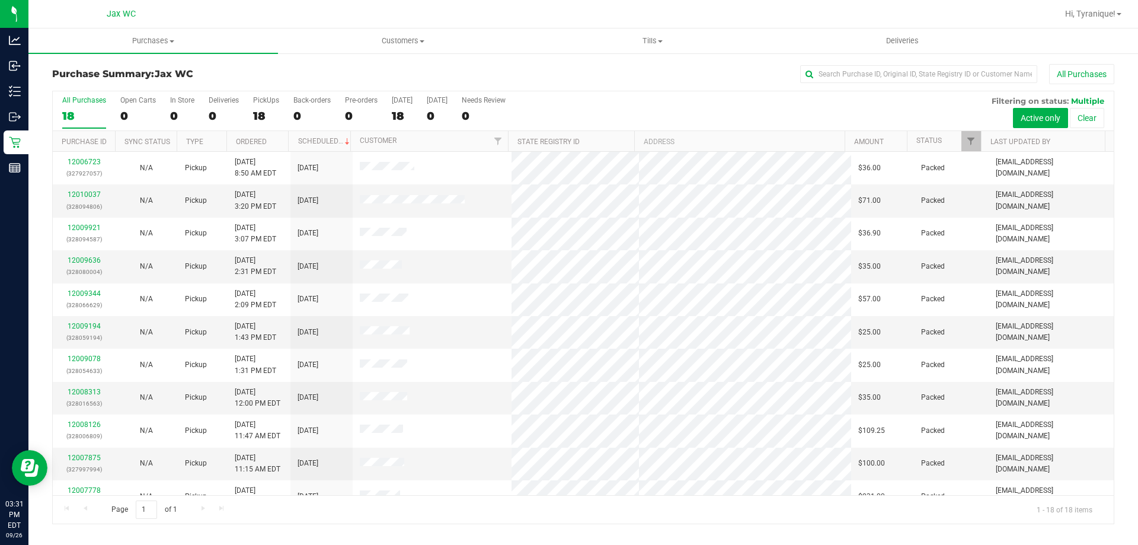
click at [526, 73] on div "All Purchases" at bounding box center [760, 74] width 708 height 20
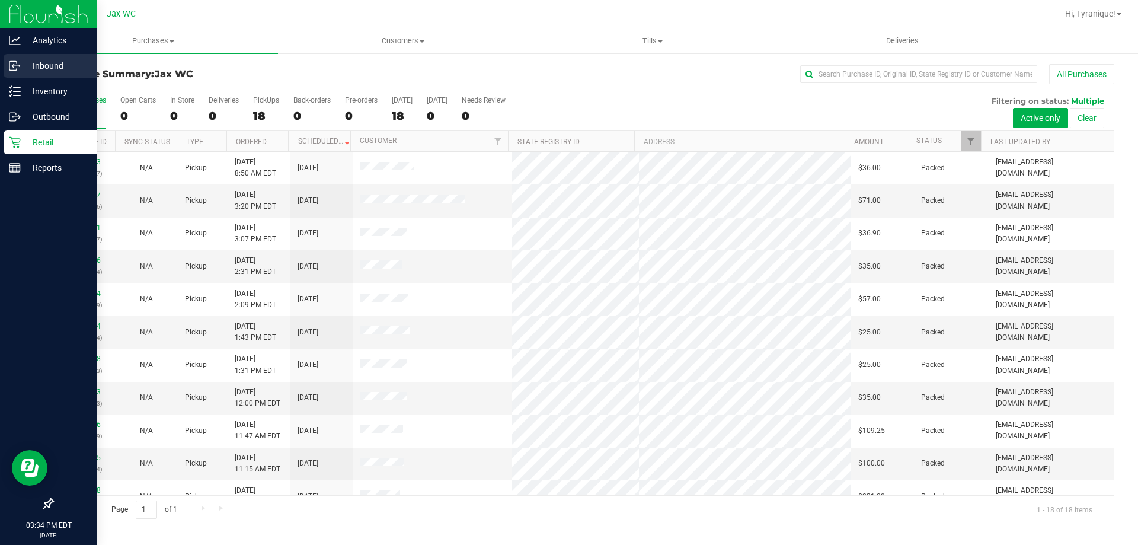
click at [17, 68] on icon at bounding box center [12, 66] width 7 height 9
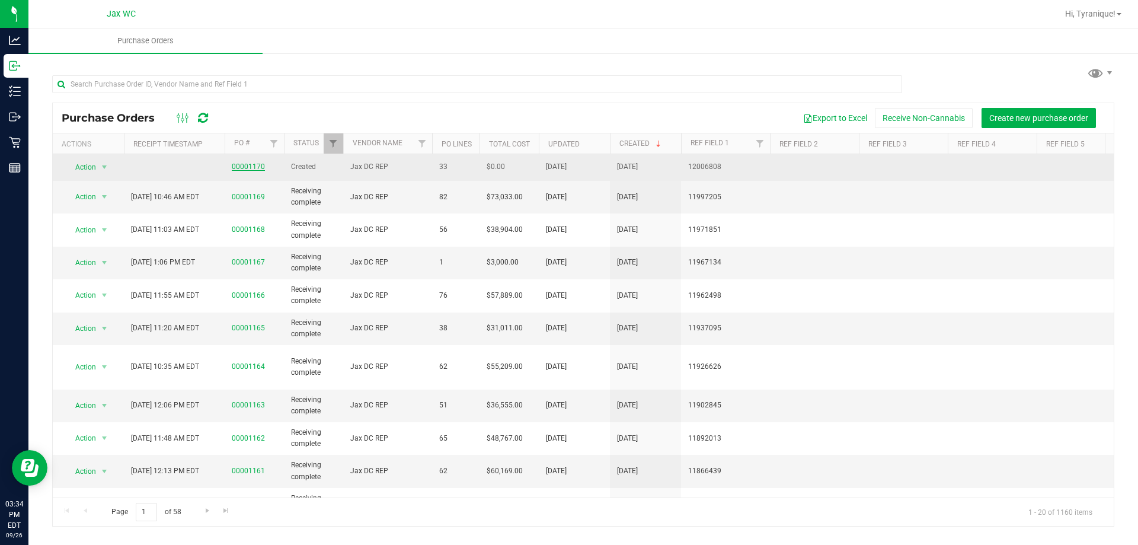
click at [258, 162] on link "00001170" at bounding box center [248, 166] width 33 height 8
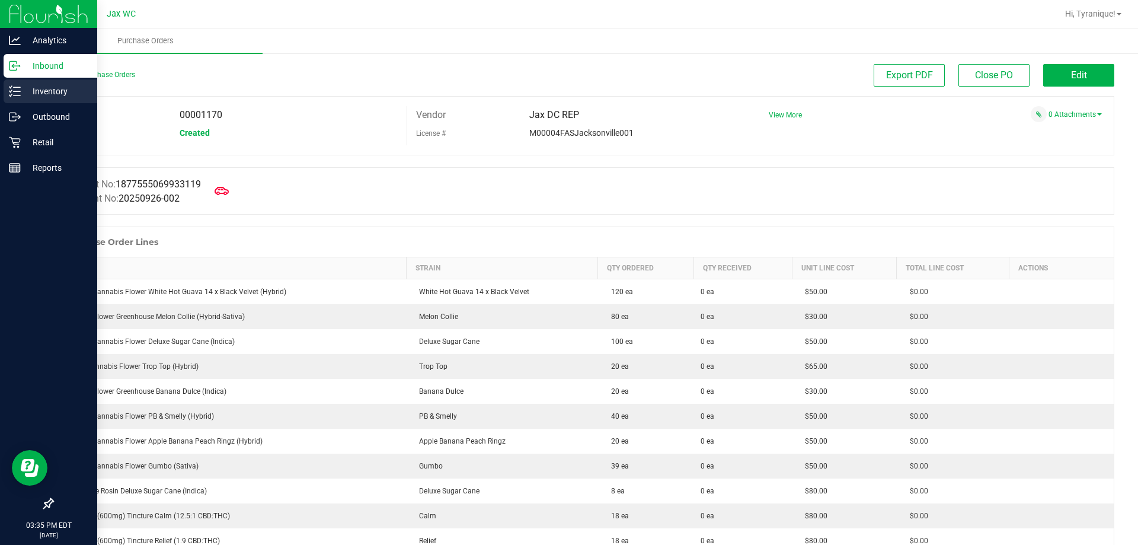
click at [9, 97] on div "Inventory" at bounding box center [51, 91] width 94 height 24
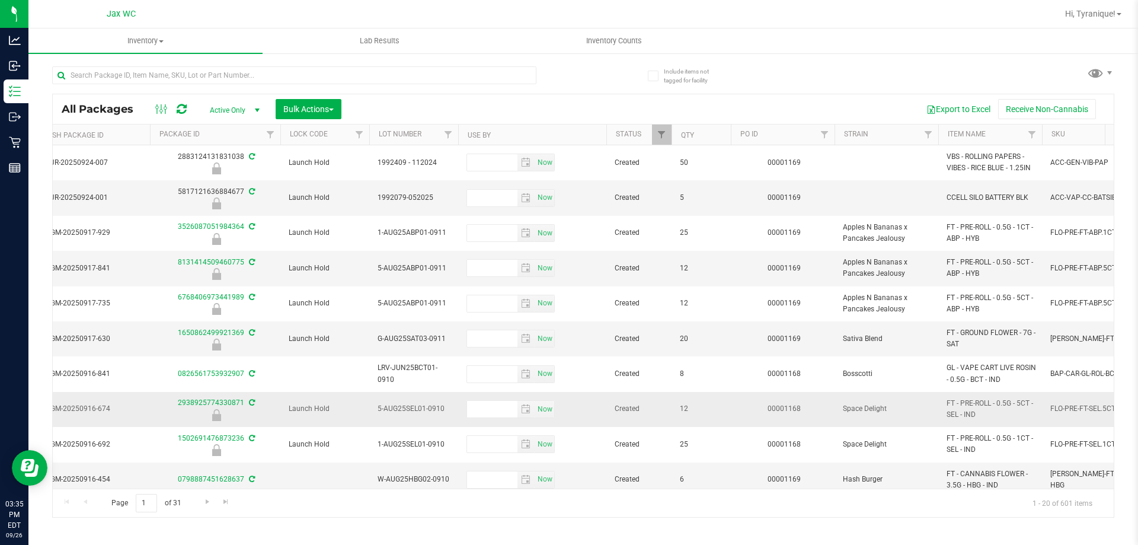
scroll to position [0, 835]
click at [823, 135] on span "Filter" at bounding box center [825, 134] width 9 height 9
click at [855, 161] on input "text" at bounding box center [884, 161] width 122 height 18
type input "1169"
click at [857, 183] on button "Filter" at bounding box center [851, 192] width 57 height 26
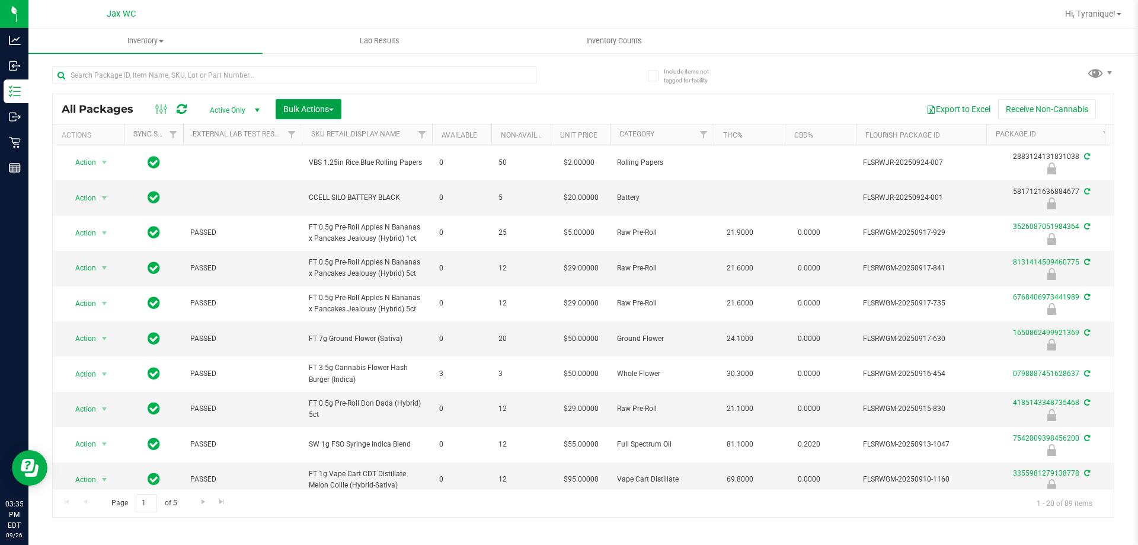
click at [315, 104] on span "Bulk Actions" at bounding box center [308, 108] width 50 height 9
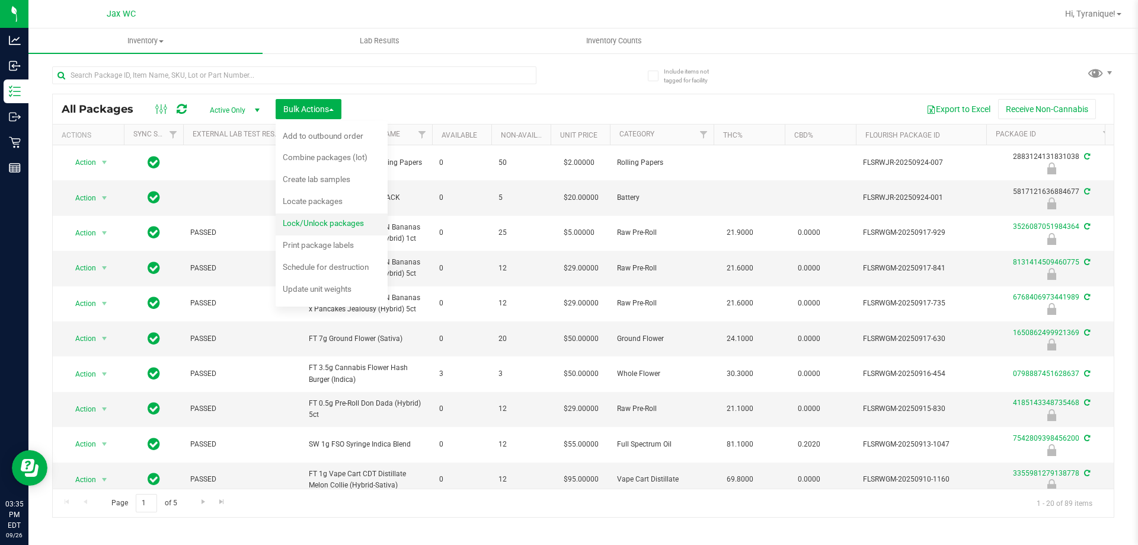
click at [341, 219] on span "Lock/Unlock packages" at bounding box center [323, 222] width 81 height 9
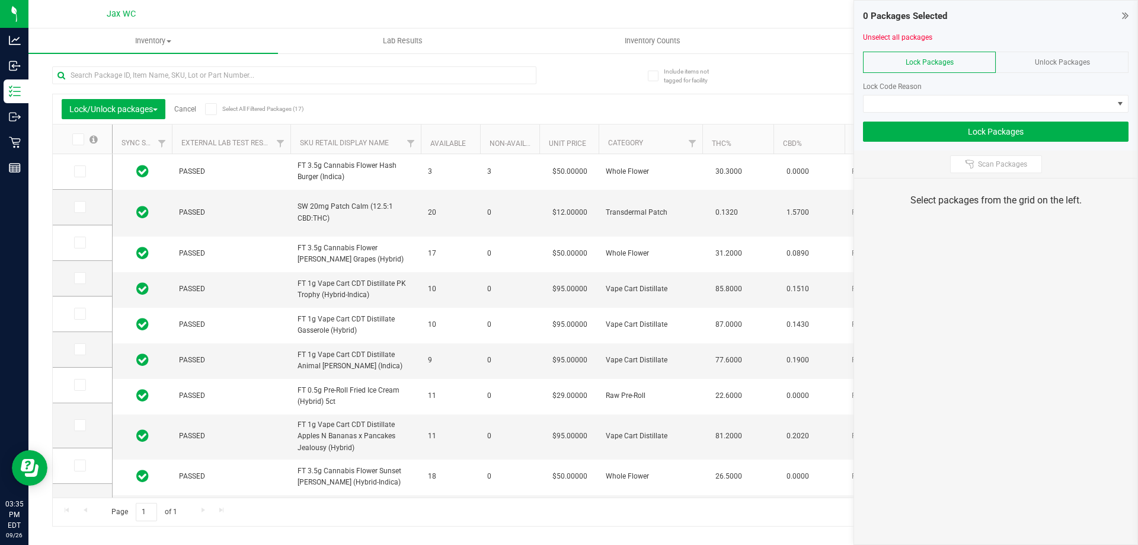
click at [81, 139] on span at bounding box center [78, 139] width 12 height 12
click at [0, 0] on input "checkbox" at bounding box center [0, 0] width 0 height 0
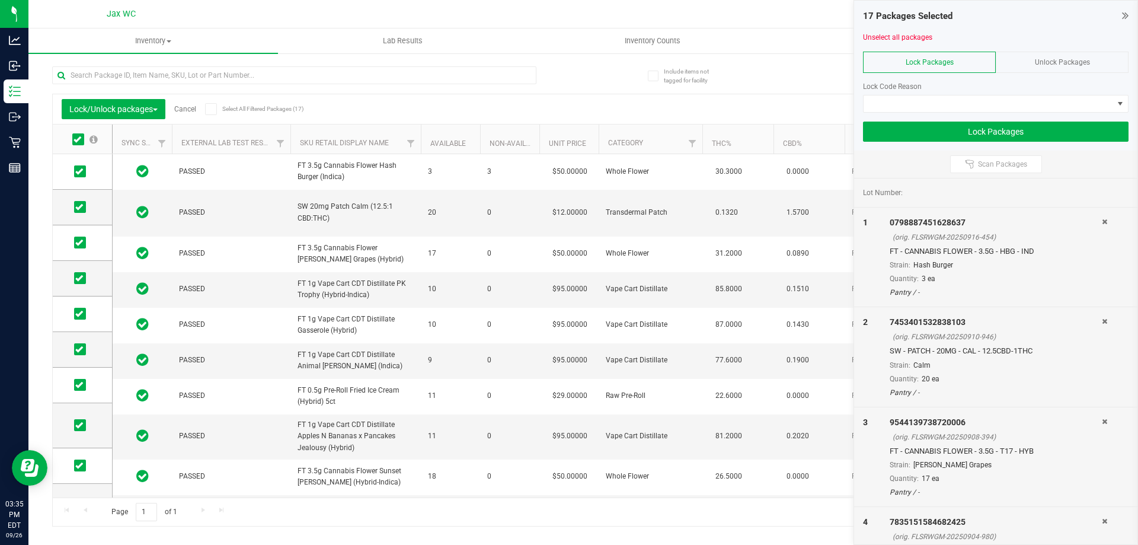
click at [907, 92] on div "Lock Code Reason" at bounding box center [995, 92] width 265 height 40
click at [907, 98] on span at bounding box center [987, 103] width 249 height 17
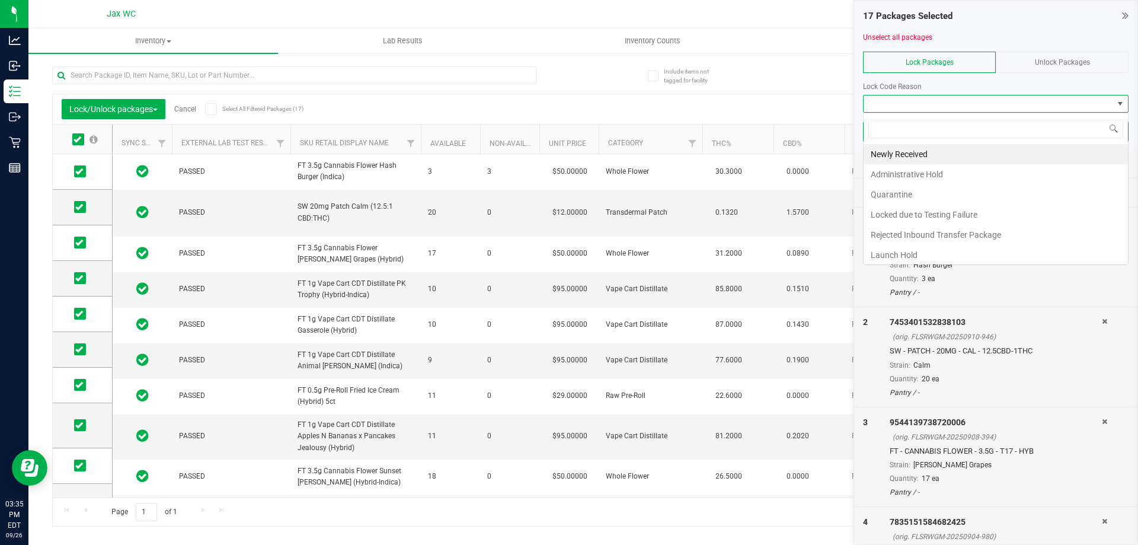
scroll to position [18, 265]
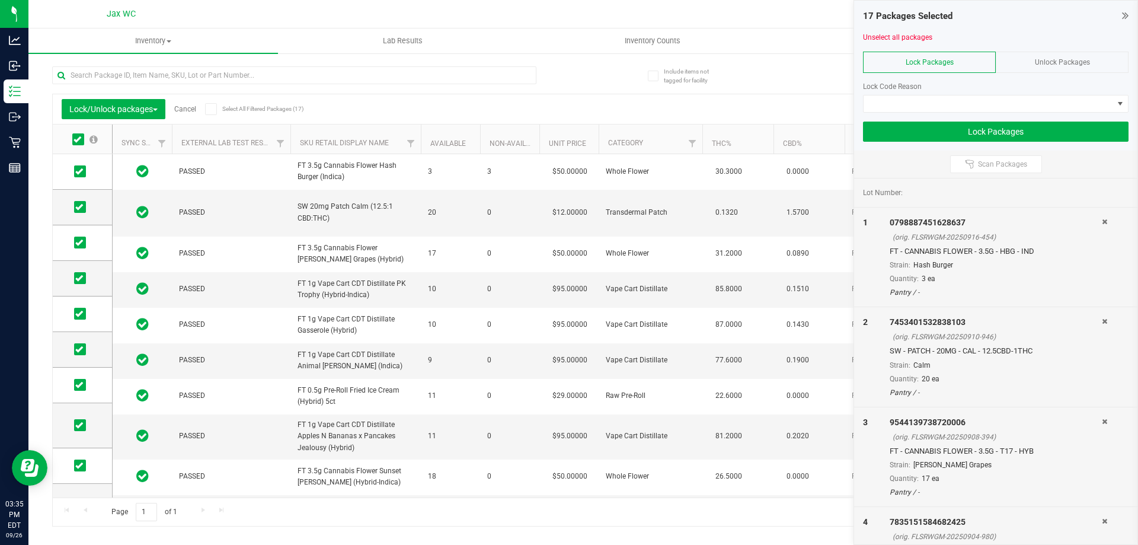
click at [802, 61] on div "Lock/Unlock packages Cancel Select All Filtered Packages (17) Add to manufactur…" at bounding box center [583, 290] width 1062 height 471
click at [1127, 14] on icon at bounding box center [1125, 15] width 7 height 12
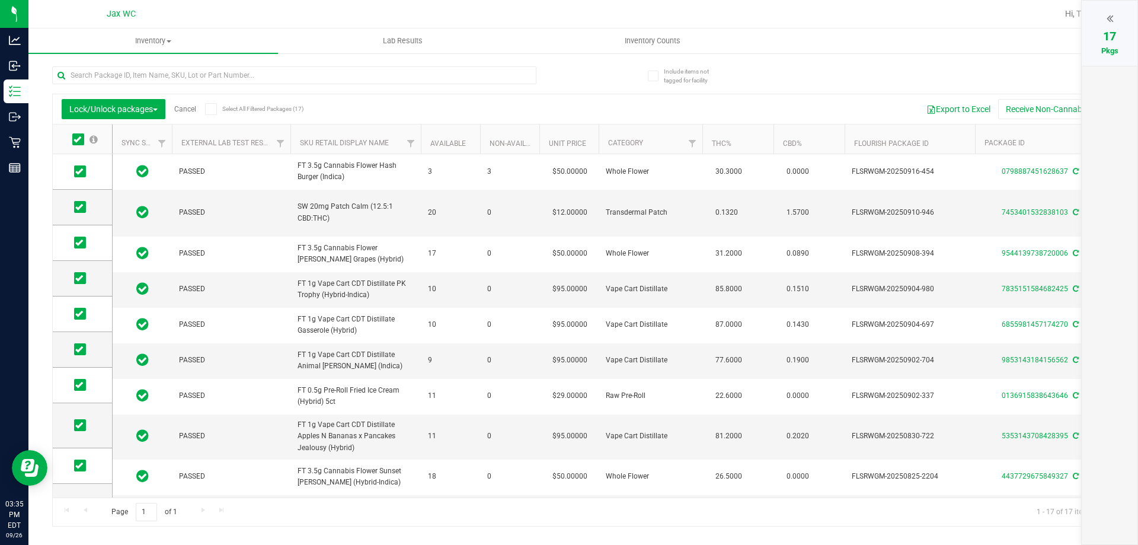
click at [192, 109] on link "Cancel" at bounding box center [185, 109] width 22 height 8
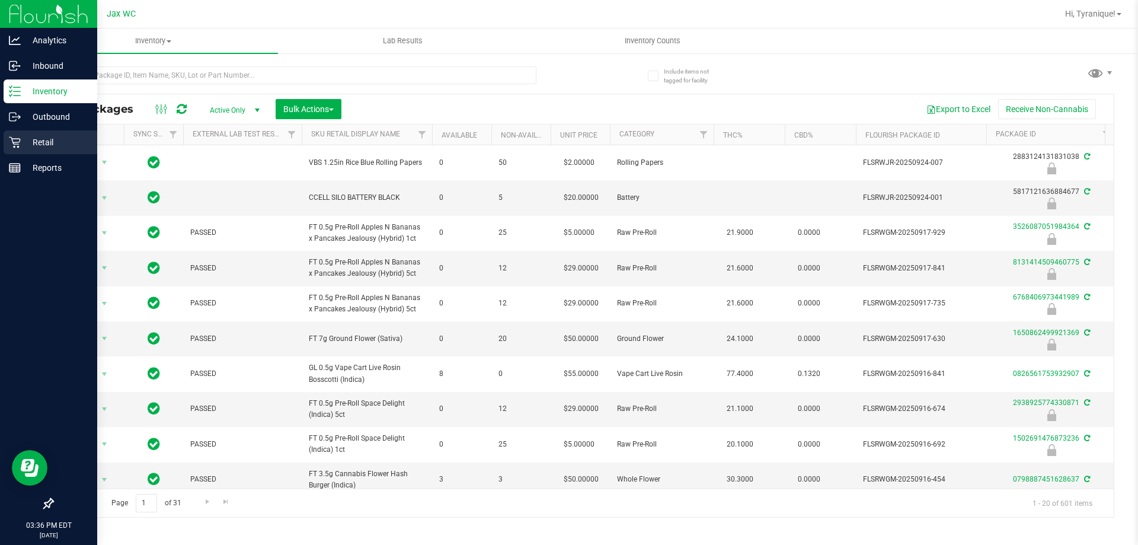
click at [20, 145] on icon at bounding box center [15, 142] width 12 height 12
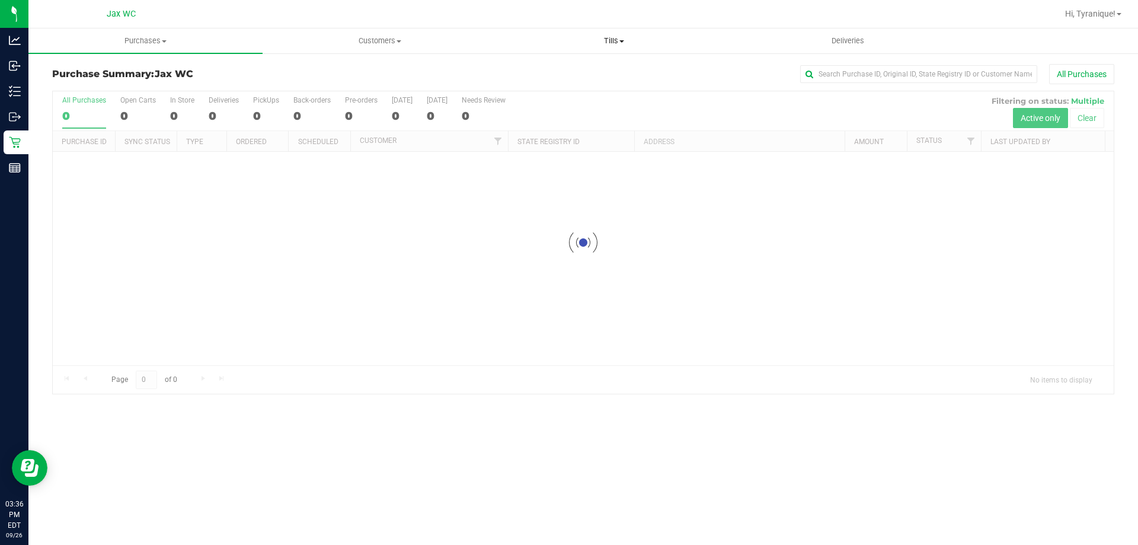
click at [606, 41] on span "Tills" at bounding box center [613, 41] width 233 height 11
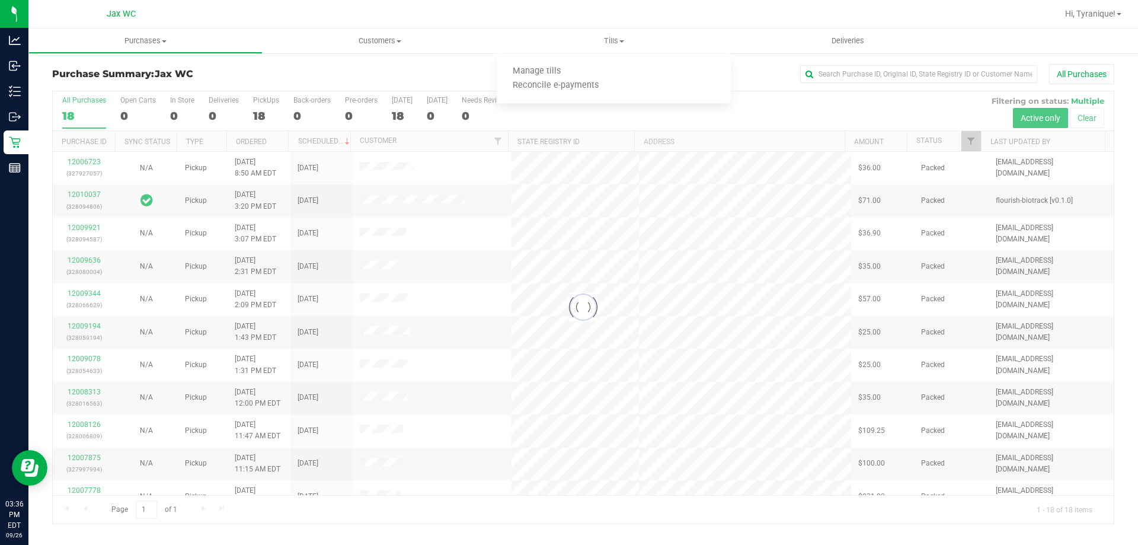
click at [668, 297] on div at bounding box center [583, 307] width 1061 height 432
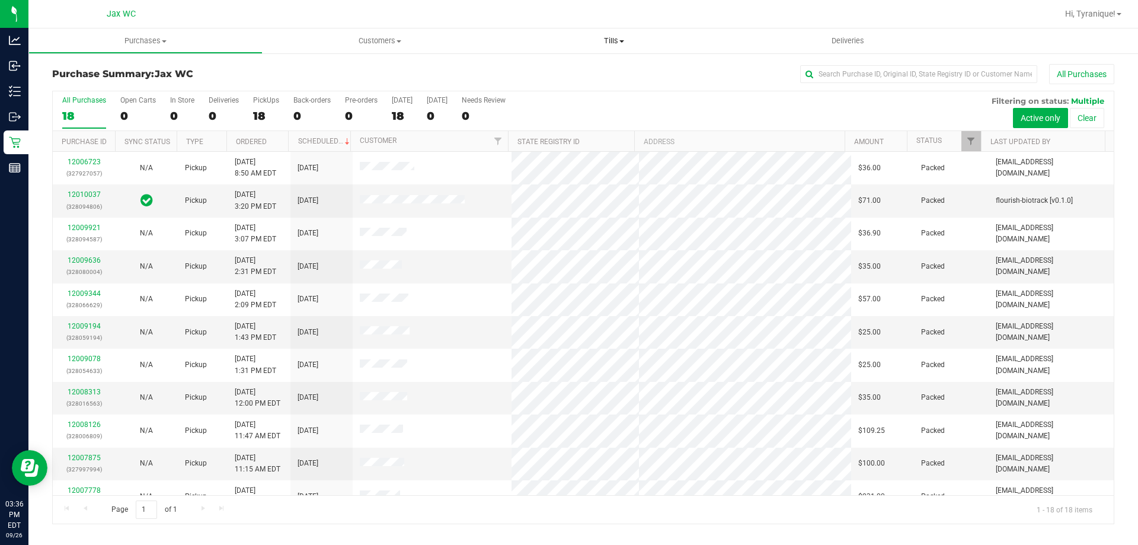
click at [612, 43] on span "Tills" at bounding box center [614, 41] width 234 height 11
click at [563, 72] on span "Manage tills" at bounding box center [537, 71] width 80 height 10
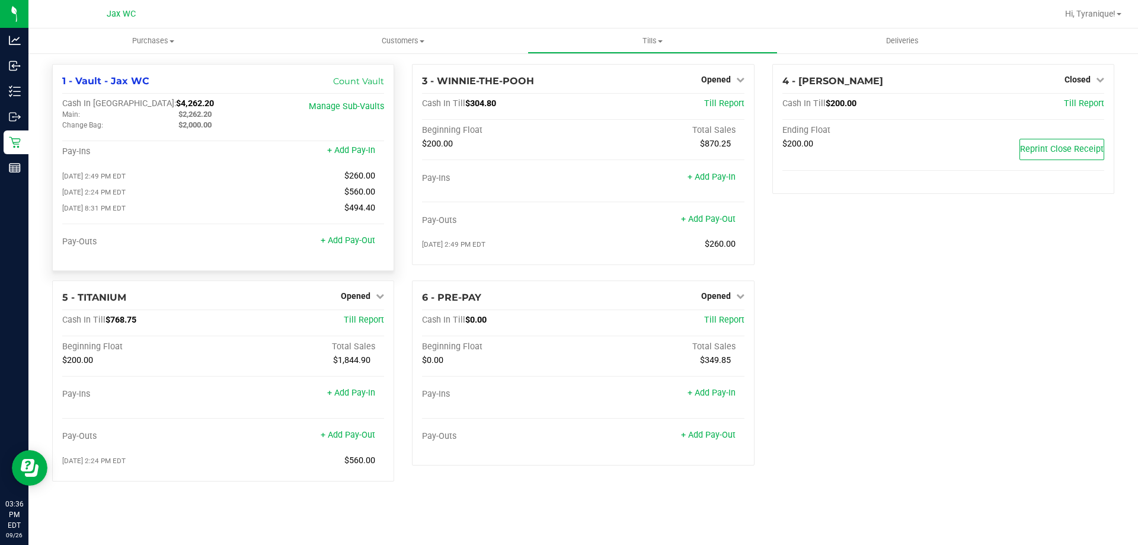
drag, startPoint x: 180, startPoint y: 113, endPoint x: 213, endPoint y: 113, distance: 33.8
click at [212, 113] on span "$2,262.20" at bounding box center [194, 114] width 33 height 9
click at [248, 124] on div "$2,000.00" at bounding box center [227, 125] width 116 height 11
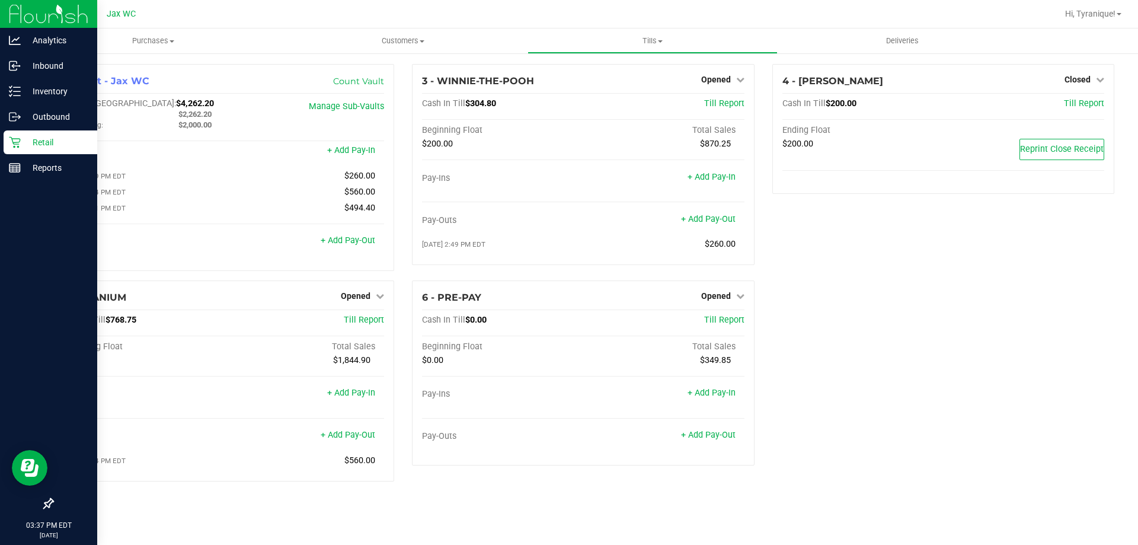
click at [66, 141] on p "Retail" at bounding box center [56, 142] width 71 height 14
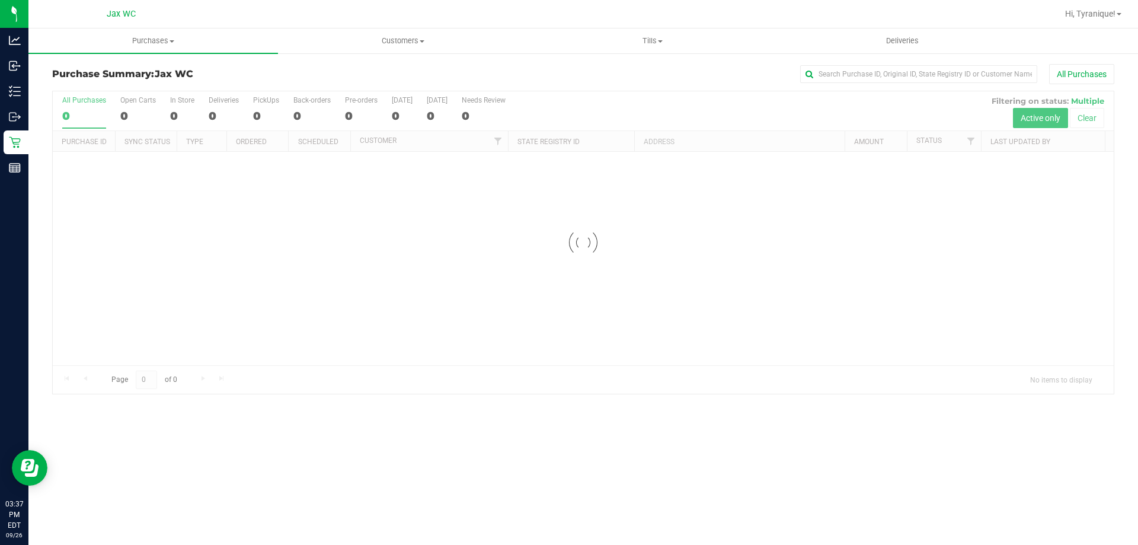
click at [703, 108] on div at bounding box center [583, 242] width 1061 height 302
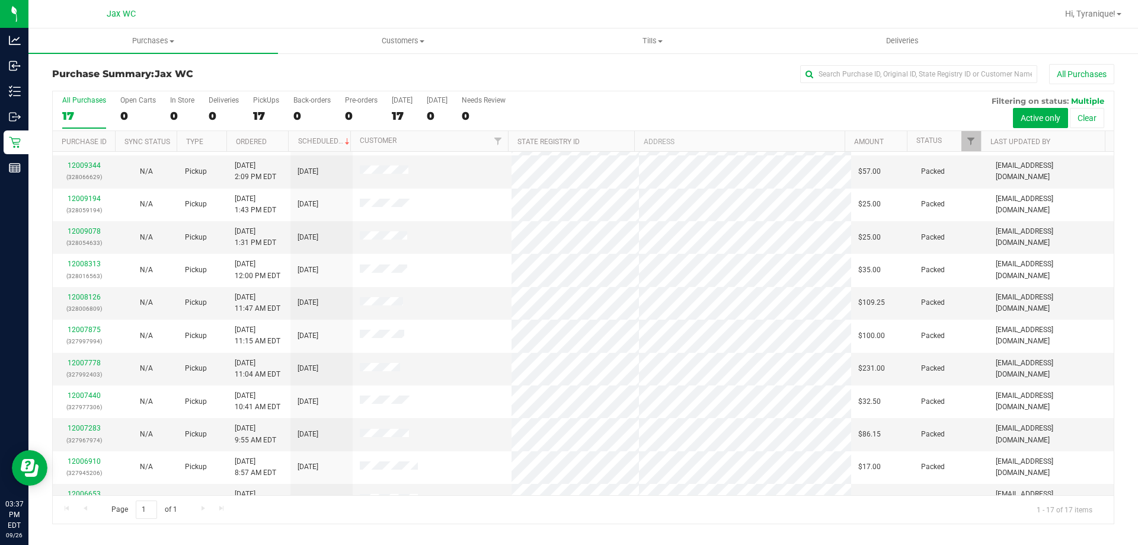
scroll to position [215, 0]
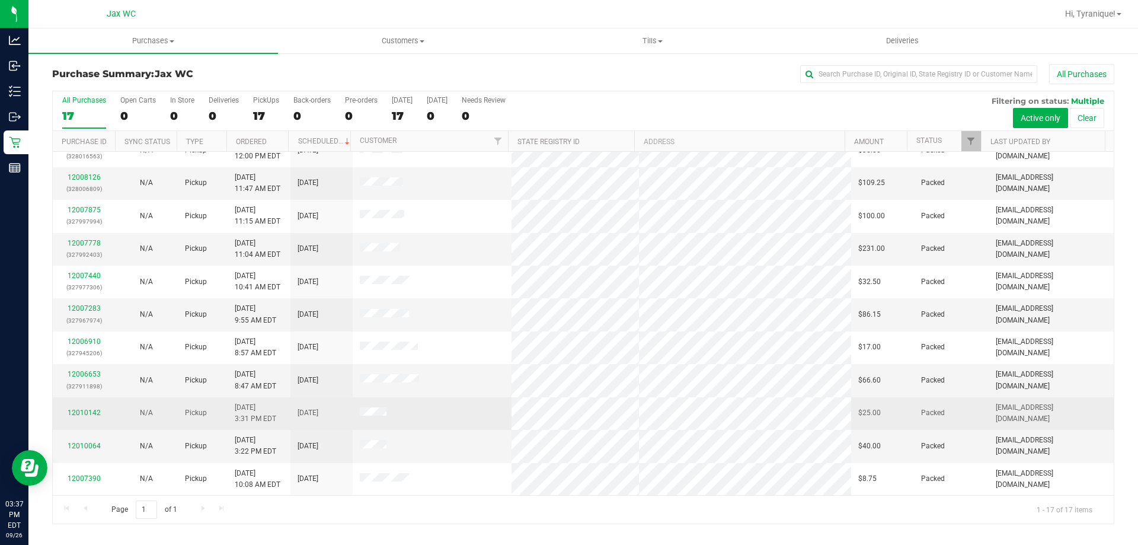
click at [90, 405] on td "12010142" at bounding box center [84, 413] width 62 height 33
click at [91, 411] on link "12010142" at bounding box center [84, 412] width 33 height 8
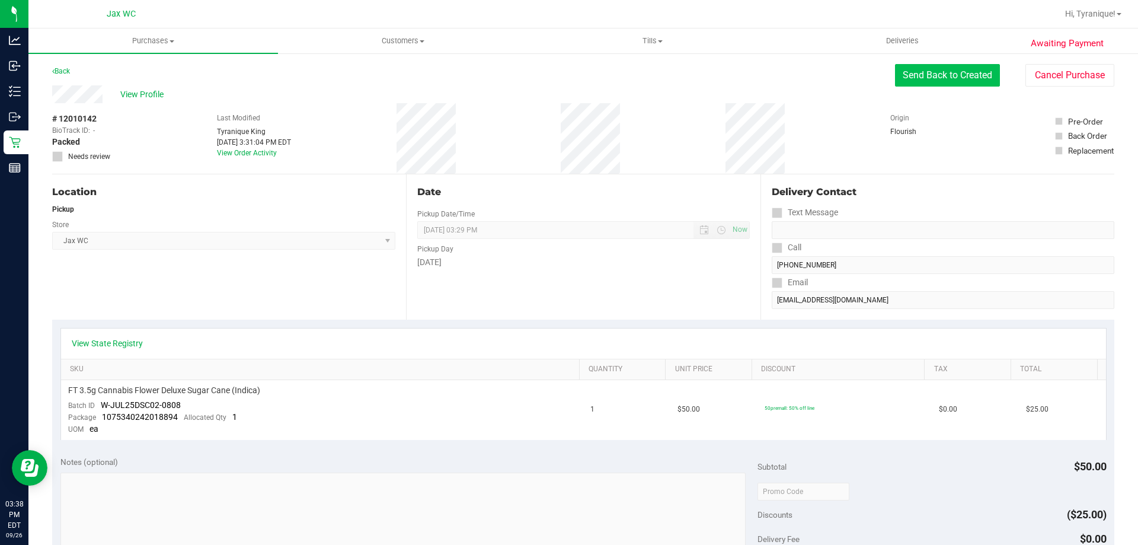
click at [943, 80] on button "Send Back to Created" at bounding box center [947, 75] width 105 height 23
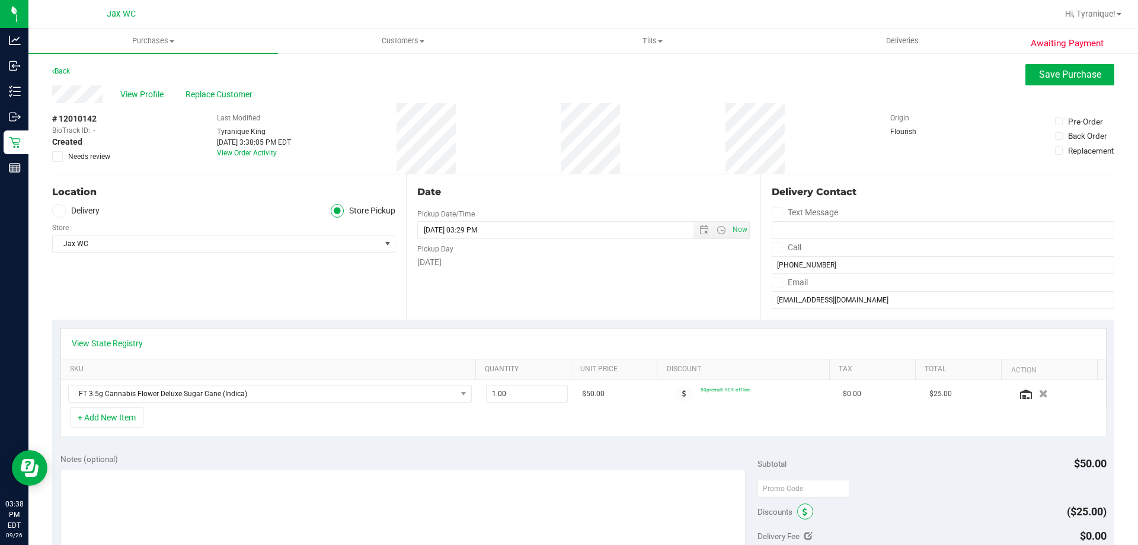
click at [798, 507] on span at bounding box center [805, 511] width 16 height 16
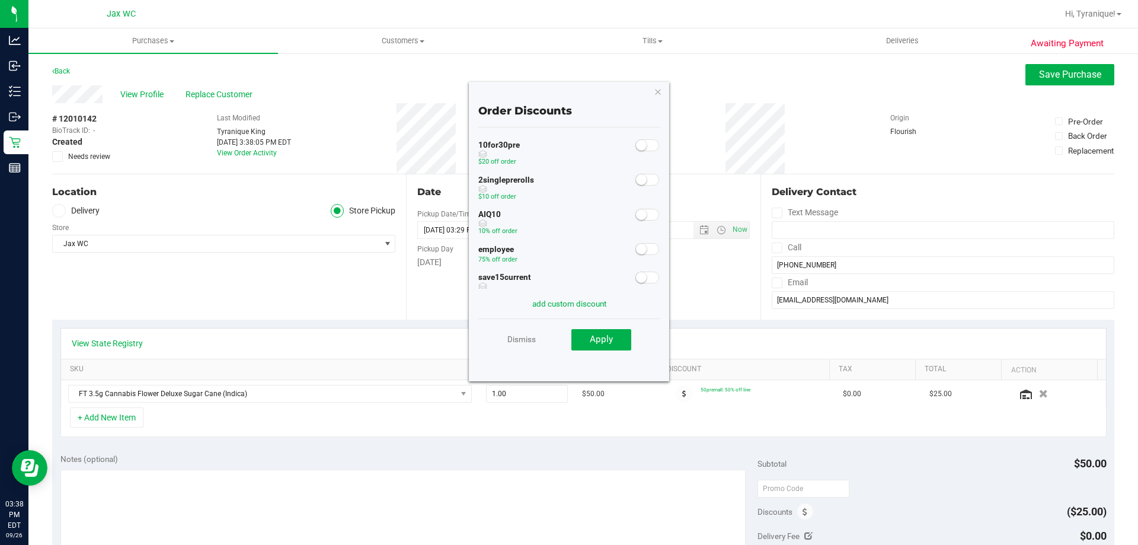
click at [641, 251] on span at bounding box center [647, 249] width 24 height 12
click at [616, 334] on button "Apply" at bounding box center [601, 339] width 60 height 21
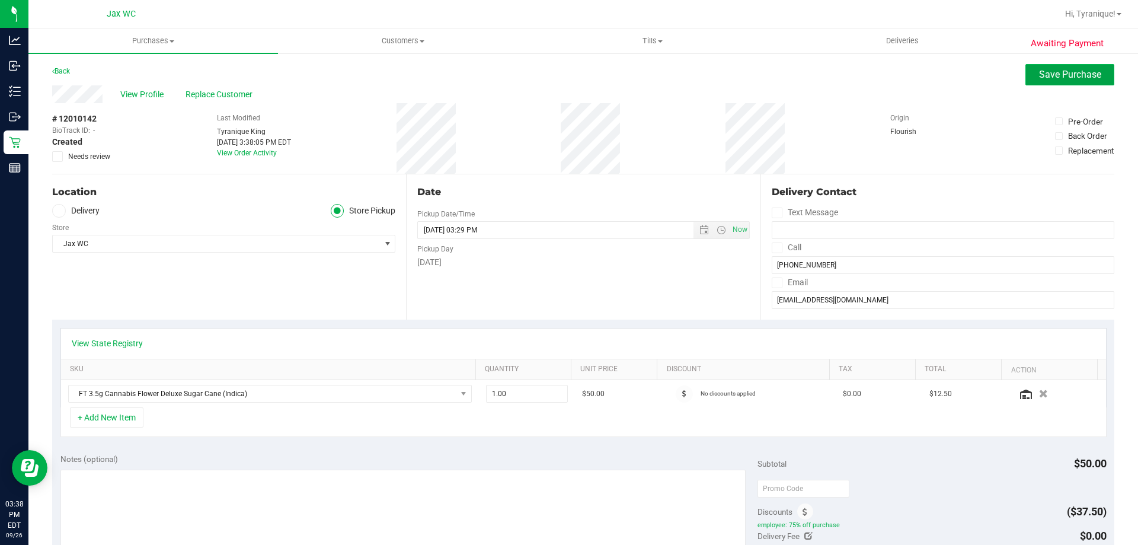
click at [1039, 73] on span "Save Purchase" at bounding box center [1070, 74] width 62 height 11
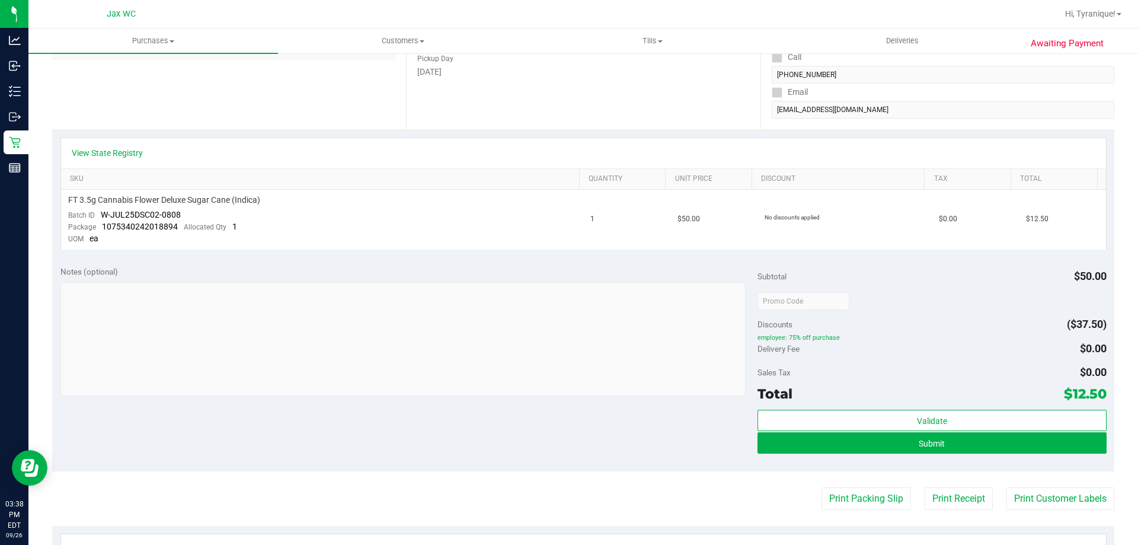
scroll to position [237, 0]
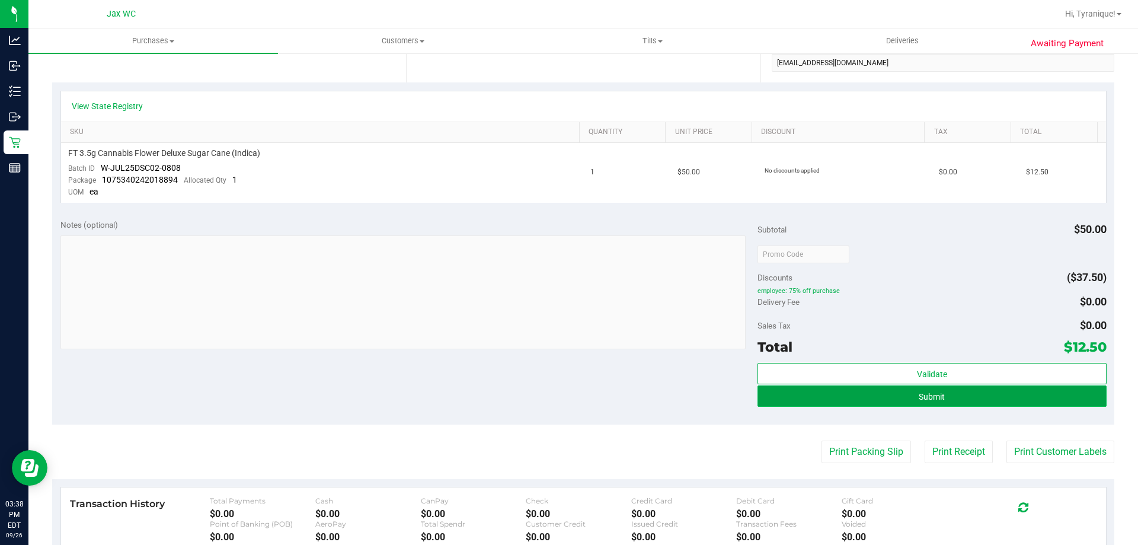
click at [1059, 403] on button "Submit" at bounding box center [931, 395] width 348 height 21
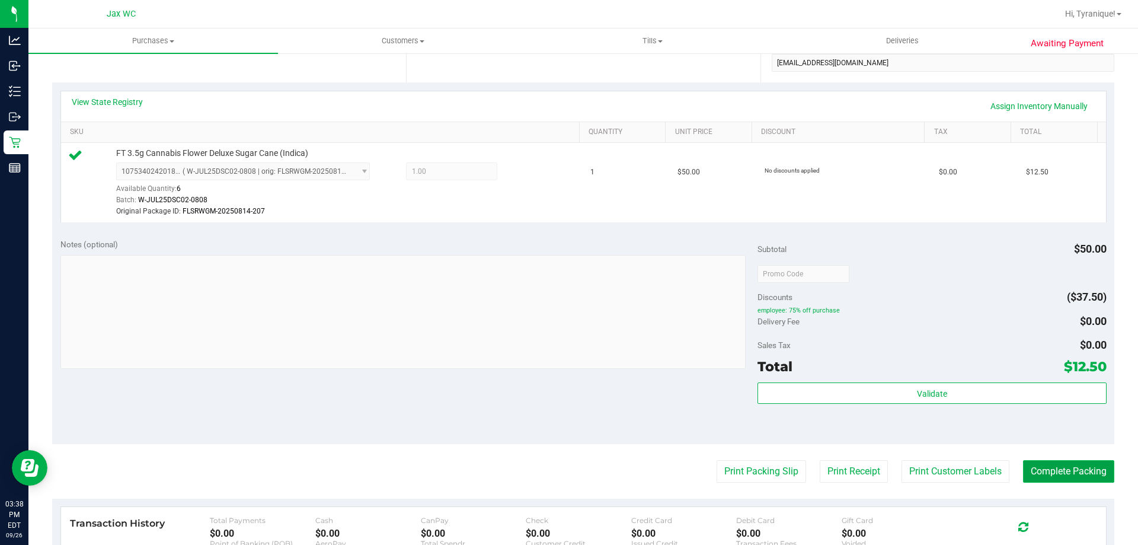
click at [1067, 468] on button "Complete Packing" at bounding box center [1068, 471] width 91 height 23
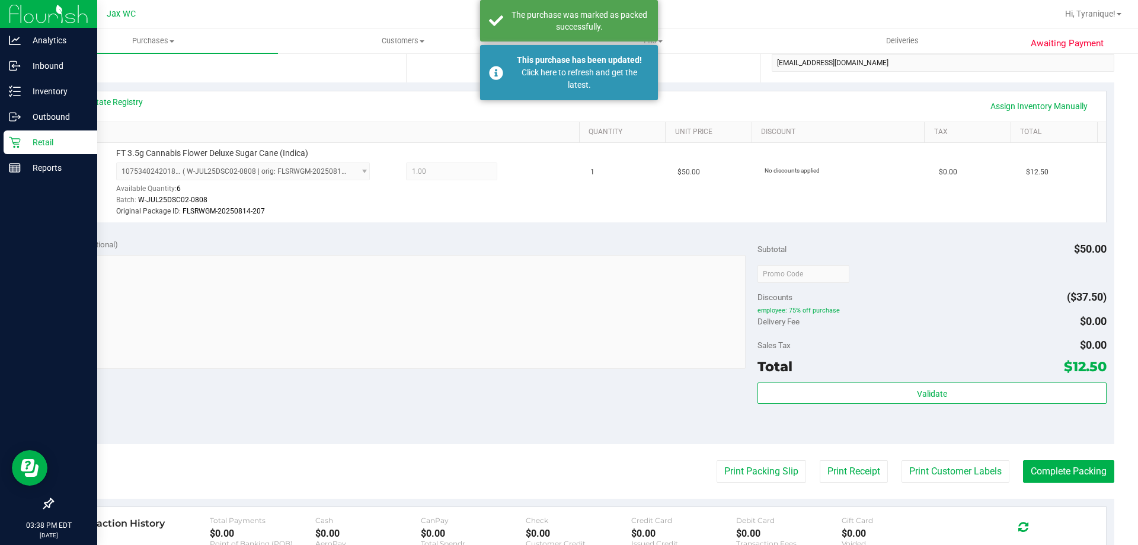
click at [11, 146] on icon at bounding box center [15, 142] width 12 height 12
